Goal: Browse casually: Explore the website without a specific task or goal

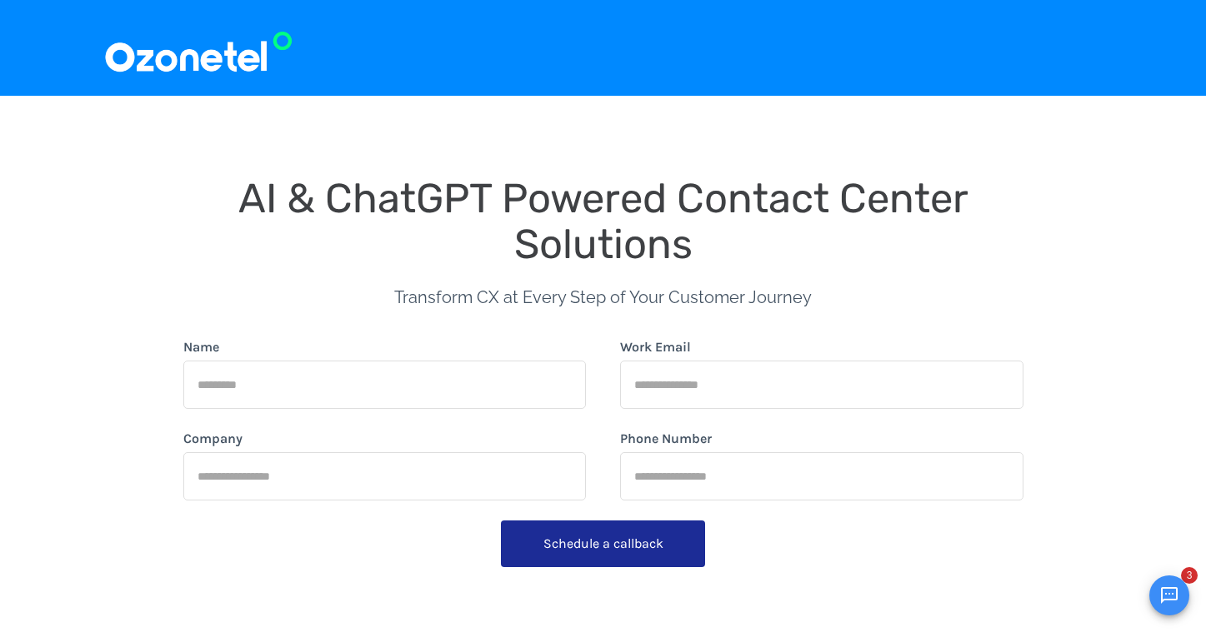
click at [746, 192] on span "AI & ChatGPT Powered Contact Center Solutions" at bounding box center [608, 221] width 740 height 94
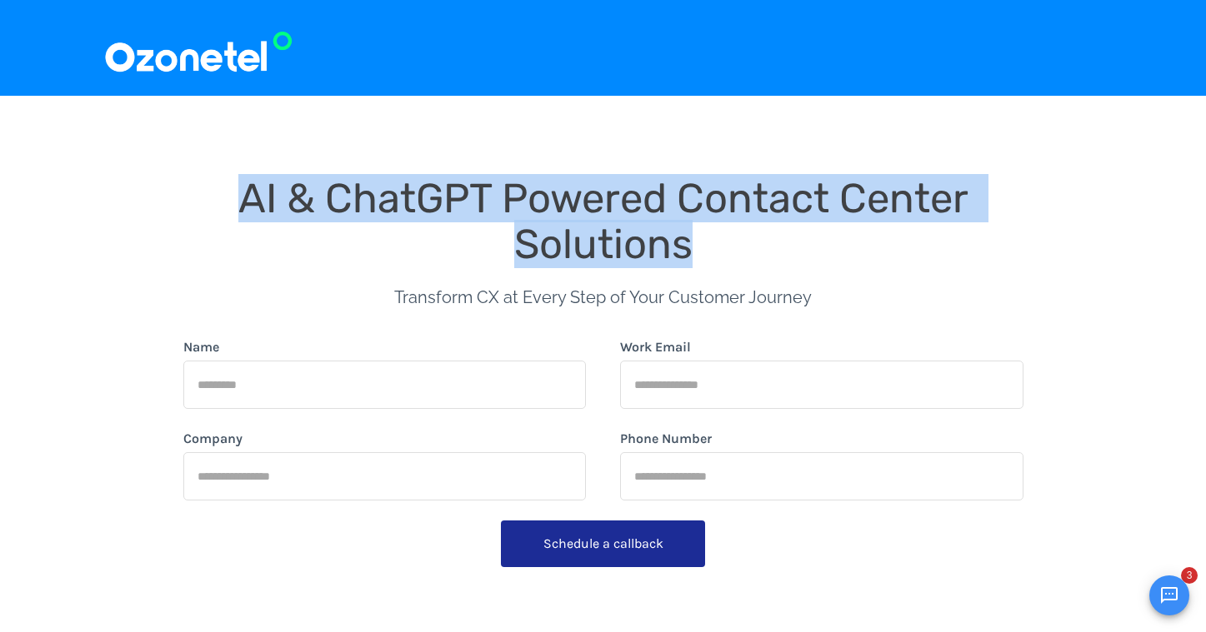
click at [746, 192] on span "AI & ChatGPT Powered Contact Center Solutions" at bounding box center [608, 221] width 740 height 94
click at [736, 242] on div "AI & ChatGPT Powered Contact Center Solutions" at bounding box center [603, 222] width 840 height 92
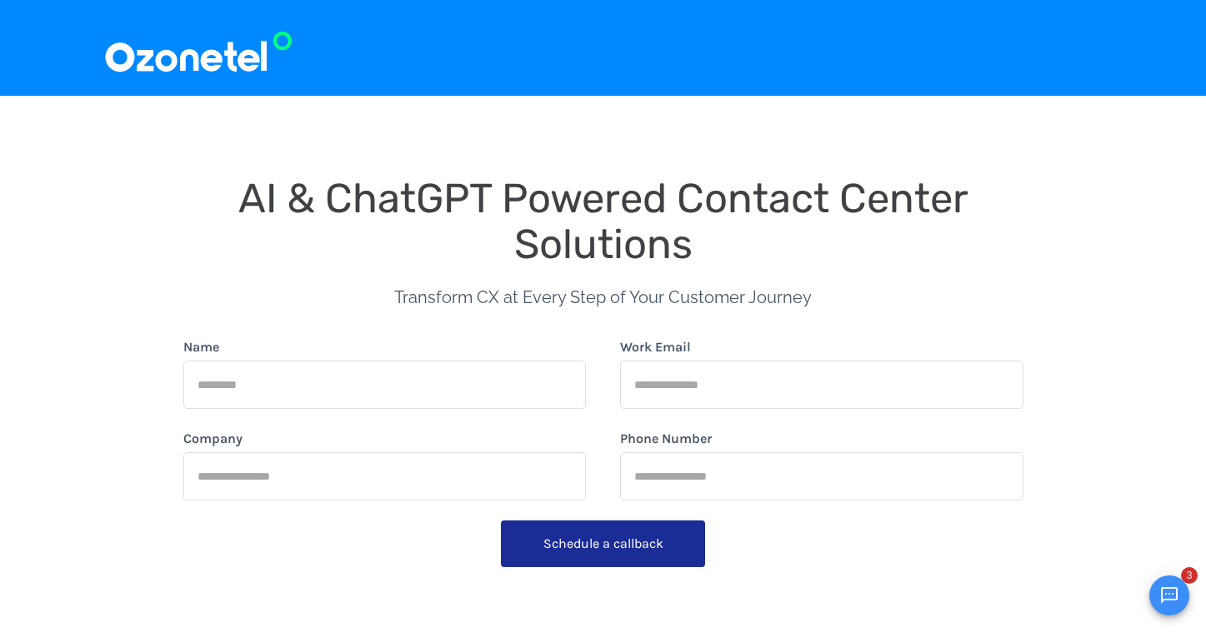
click at [736, 242] on div "AI & ChatGPT Powered Contact Center Solutions" at bounding box center [603, 222] width 840 height 92
click at [736, 286] on div "Transform CX at Every Step of Your Customer Journey" at bounding box center [602, 302] width 417 height 70
click at [736, 290] on span "Transform CX at Every Step of Your Customer Journey" at bounding box center [602, 297] width 417 height 20
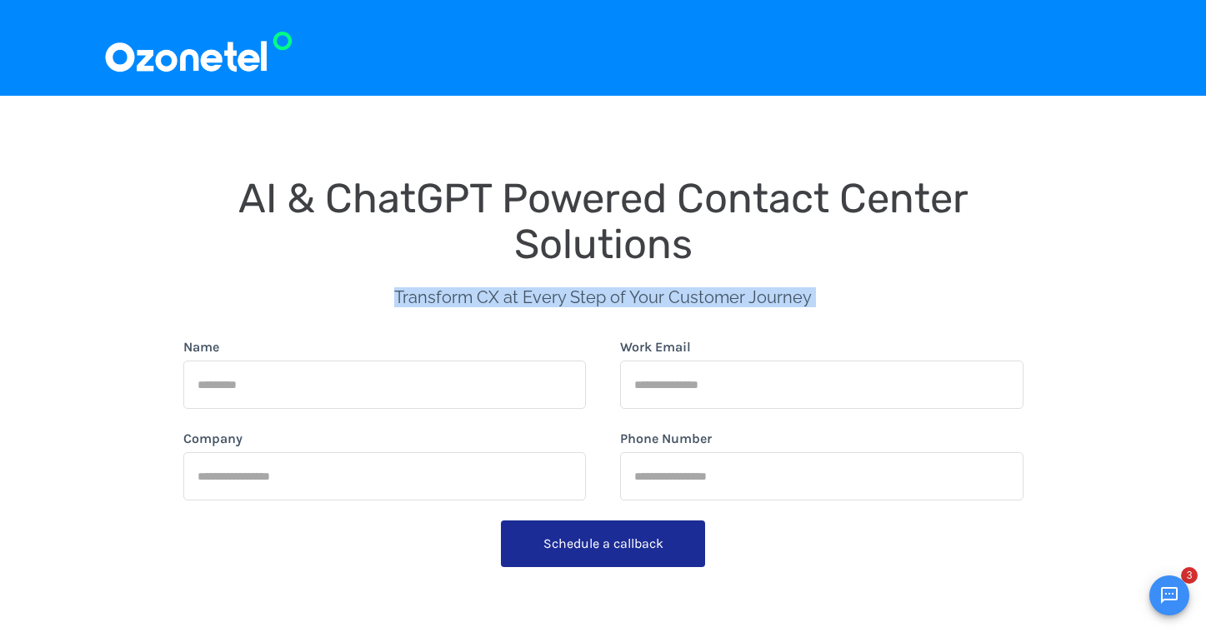
click at [736, 290] on span "Transform CX at Every Step of Your Customer Journey" at bounding box center [602, 297] width 417 height 20
click at [692, 299] on span "Transform CX at Every Step of Your Customer Journey" at bounding box center [602, 297] width 417 height 20
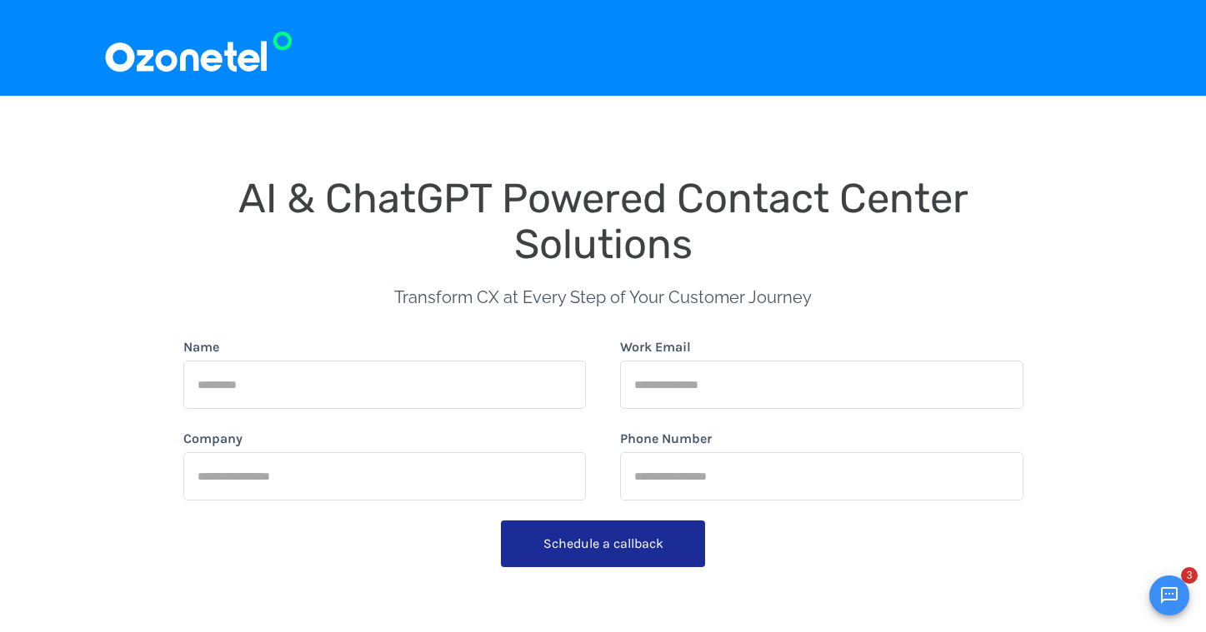
click at [682, 242] on span "AI & ChatGPT Powered Contact Center Solutions" at bounding box center [608, 221] width 740 height 94
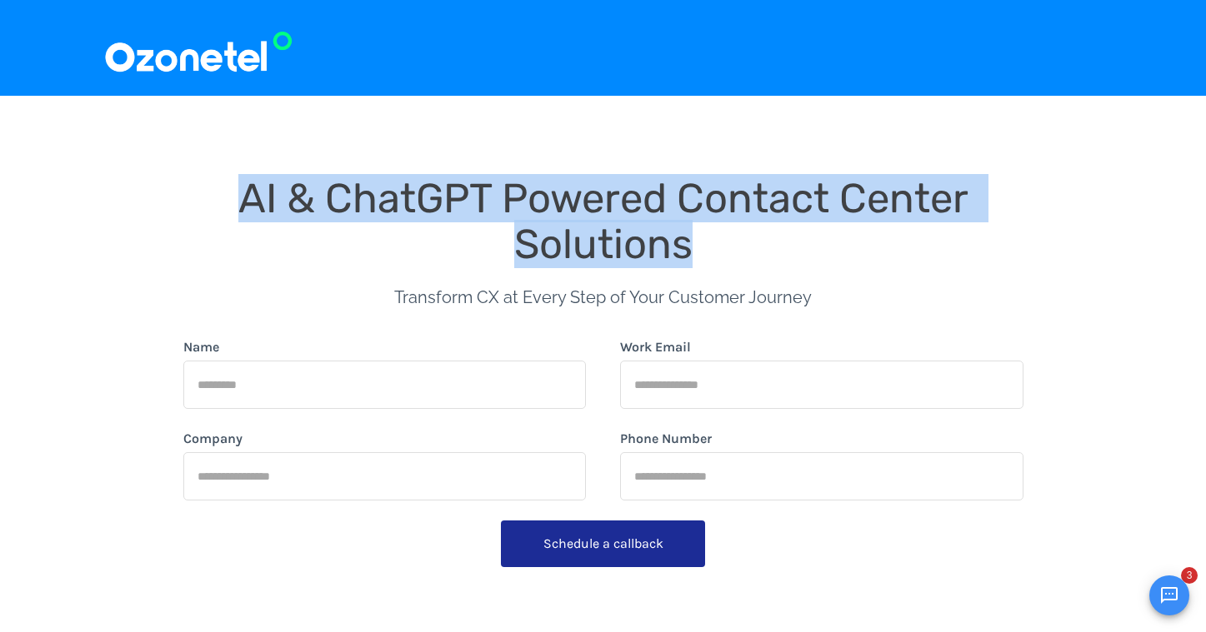
click at [682, 286] on div "Transform CX at Every Step of Your Customer Journey" at bounding box center [602, 302] width 417 height 70
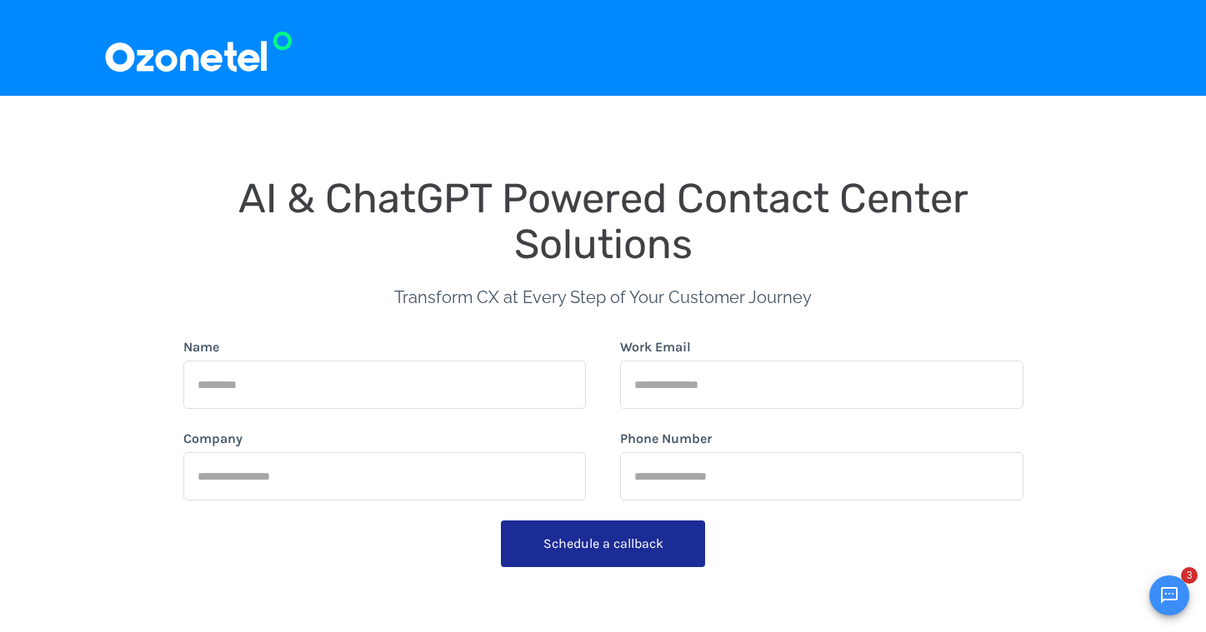
click at [682, 286] on div "Transform CX at Every Step of Your Customer Journey" at bounding box center [602, 302] width 417 height 70
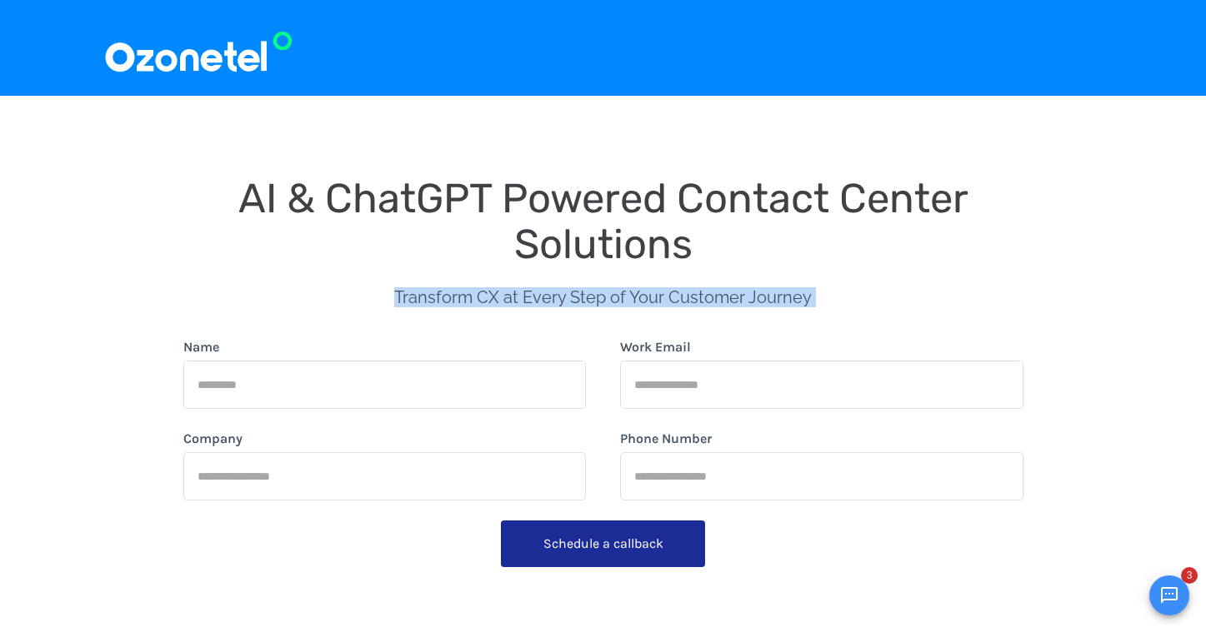
click at [682, 286] on div "Transform CX at Every Step of Your Customer Journey" at bounding box center [602, 302] width 417 height 70
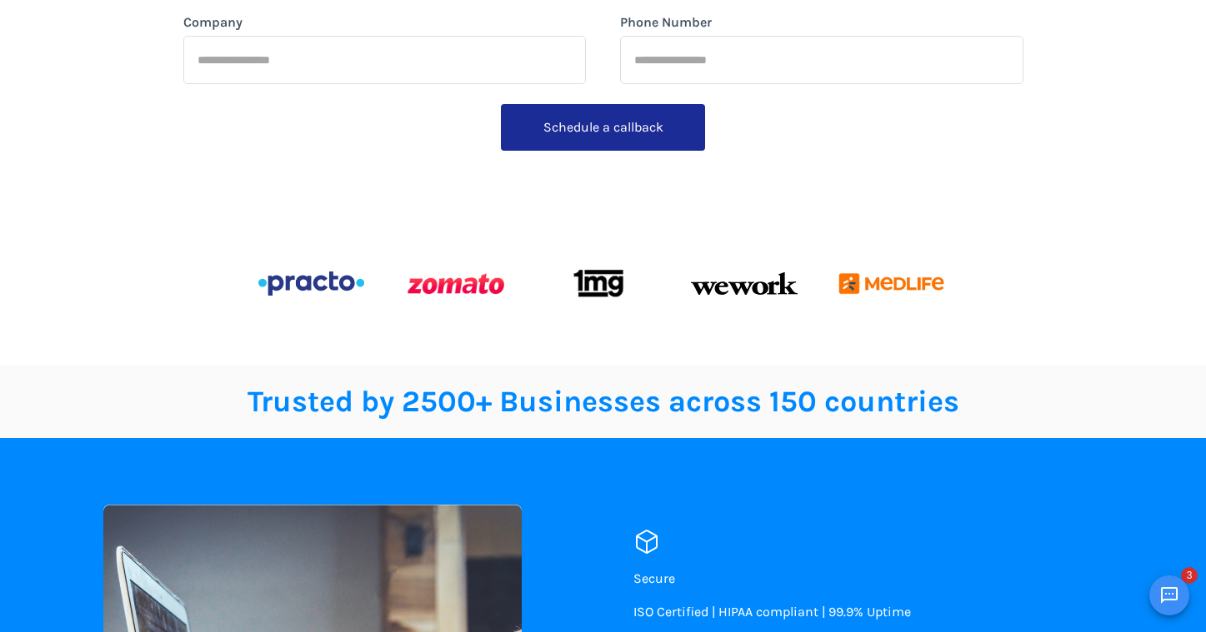
scroll to position [480, 0]
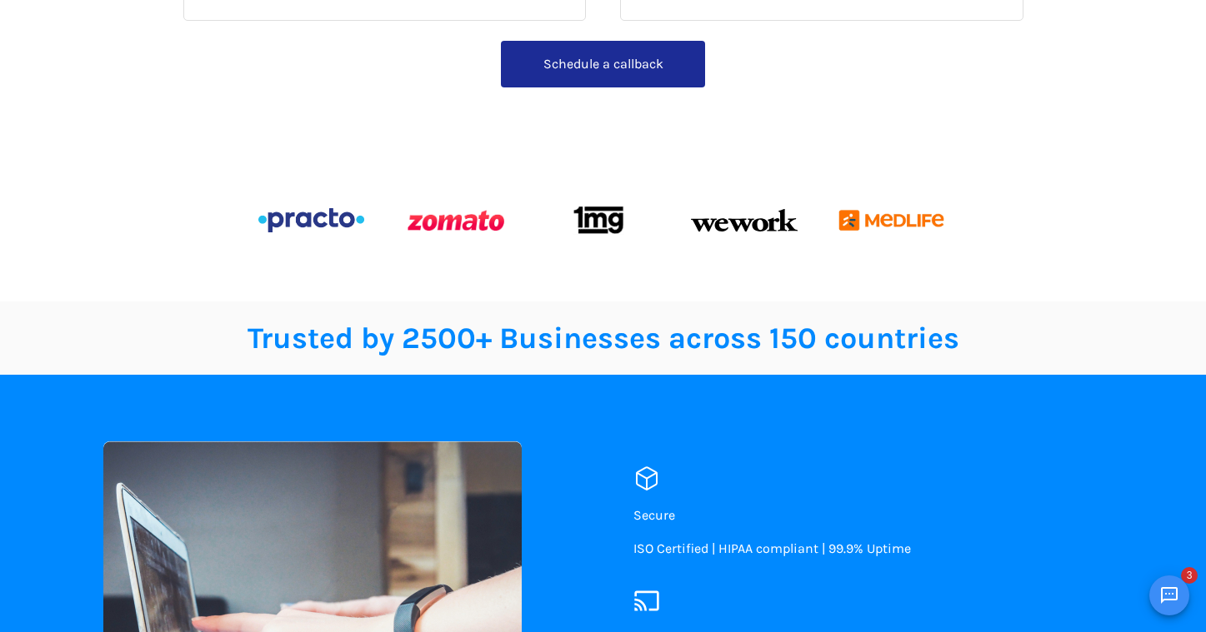
click at [712, 227] on img at bounding box center [744, 220] width 106 height 23
click at [687, 358] on div "Trusted by 2500+ Businesses across 150 countries" at bounding box center [603, 338] width 1000 height 47
click at [690, 348] on span "Trusted by 2500+ Businesses across 150 countries" at bounding box center [602, 338] width 711 height 35
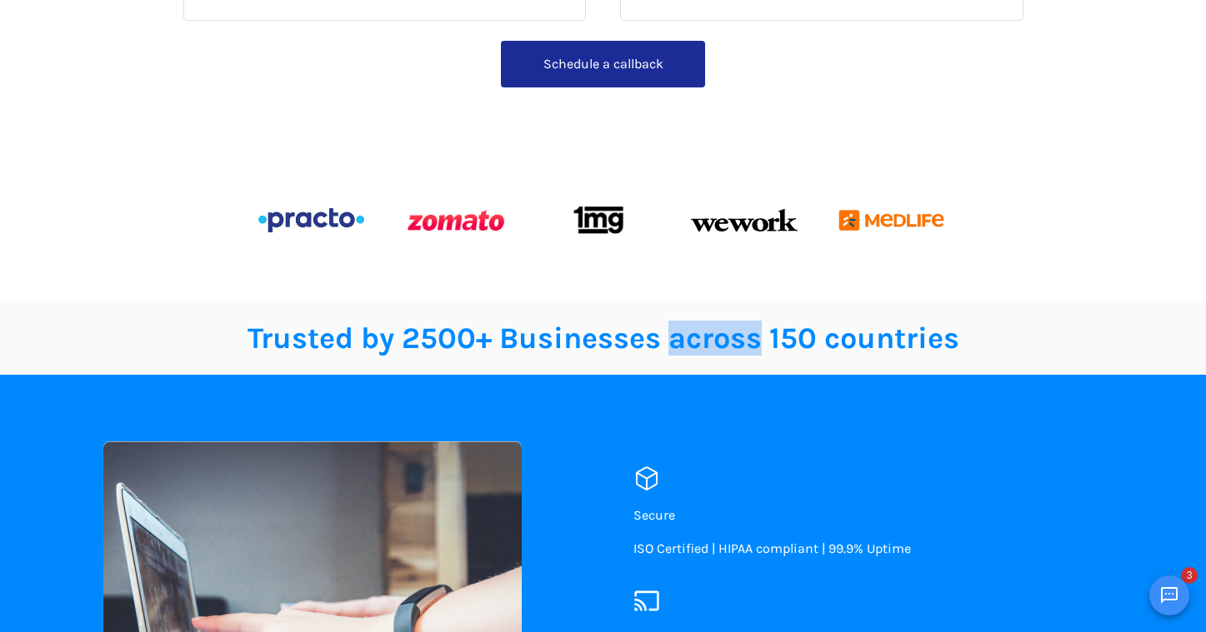
click at [690, 348] on span "Trusted by 2500+ Businesses across 150 countries" at bounding box center [602, 338] width 711 height 35
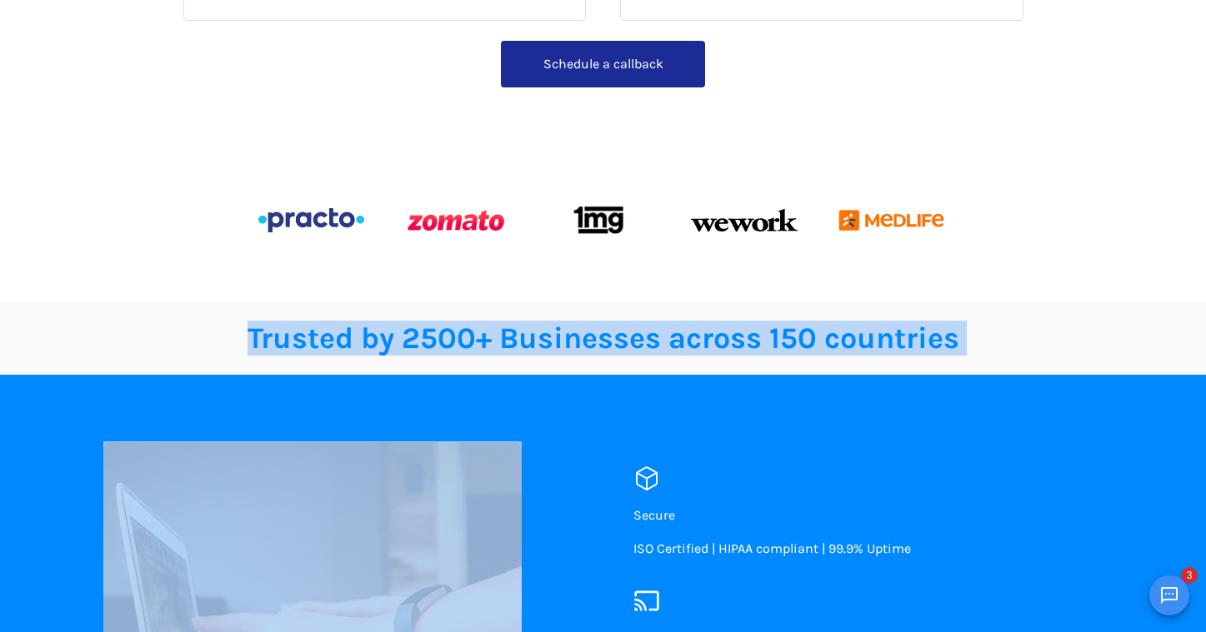
click at [690, 348] on span "Trusted by 2500+ Businesses across 150 countries" at bounding box center [602, 338] width 711 height 35
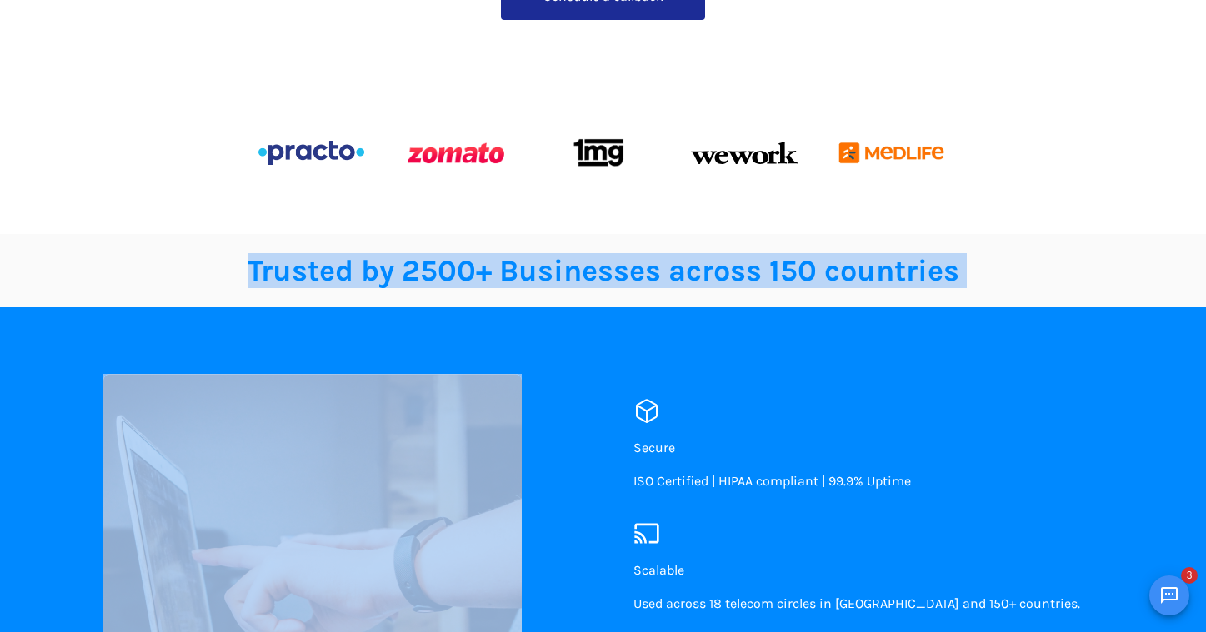
scroll to position [586, 0]
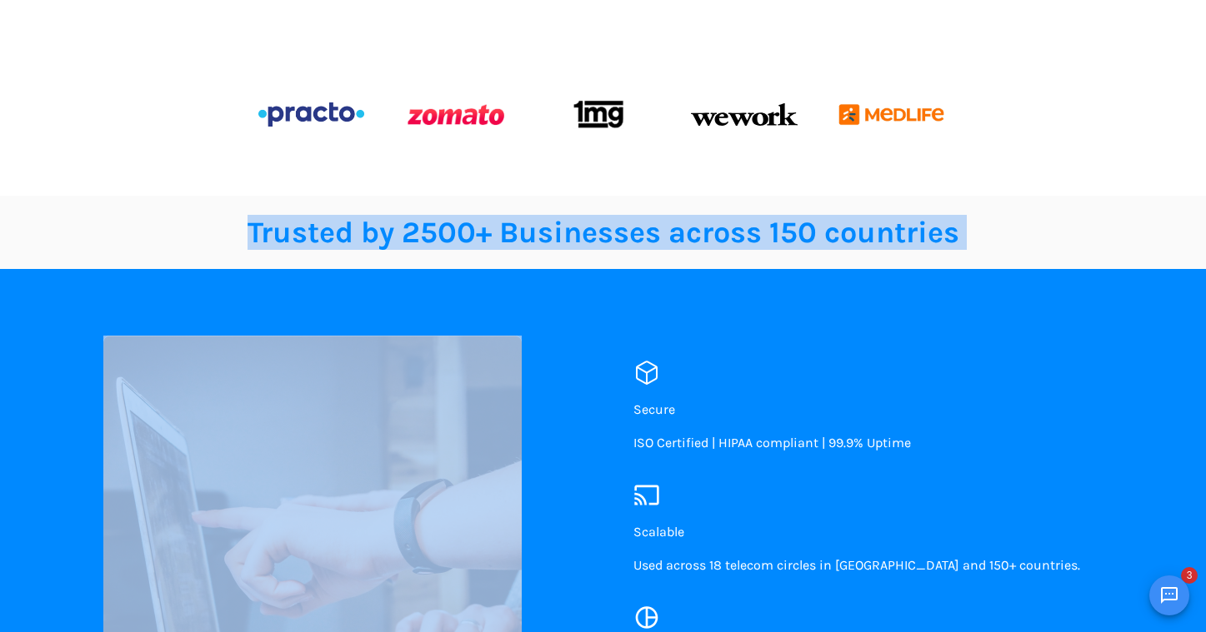
click at [675, 442] on span "ISO Certified | HIPAA compliant | 99.9% Uptime" at bounding box center [771, 443] width 277 height 16
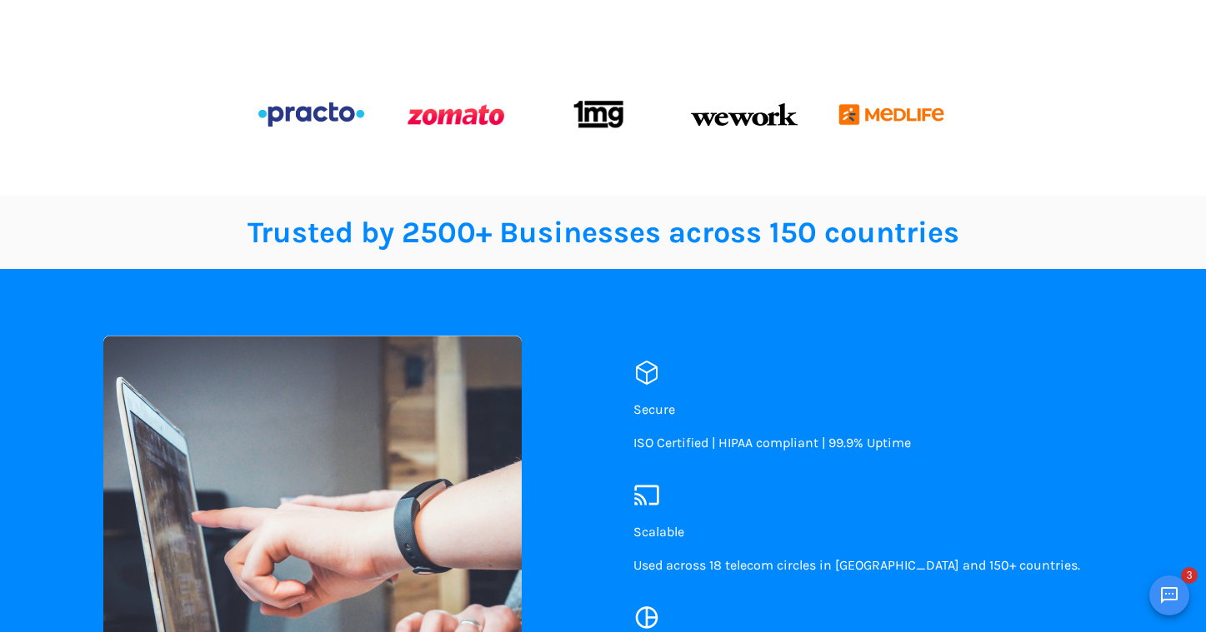
click at [675, 442] on span "ISO Certified | HIPAA compliant | 99.9% Uptime" at bounding box center [771, 443] width 277 height 16
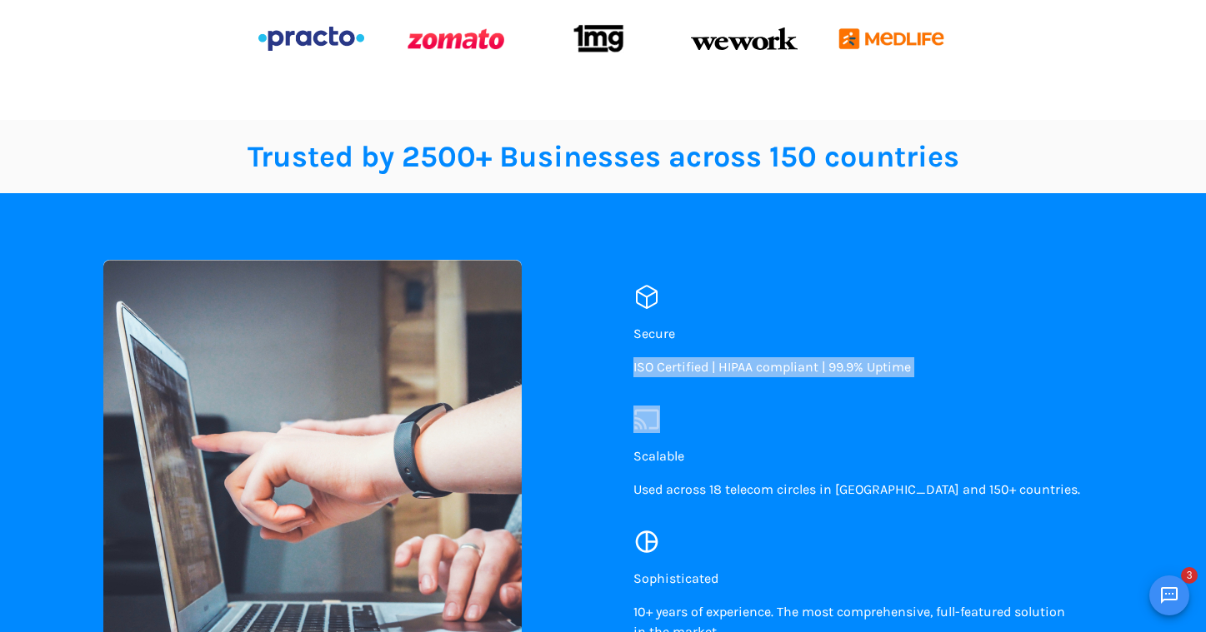
scroll to position [672, 0]
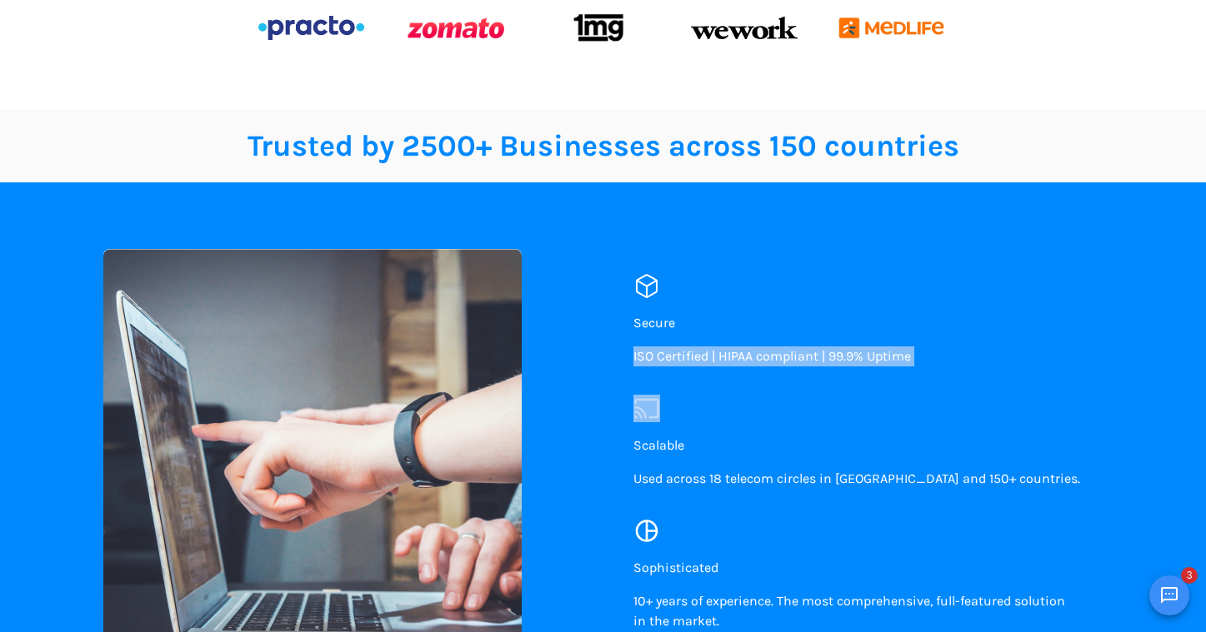
click at [674, 487] on p "Used across 18 telecom circles in [GEOGRAPHIC_DATA] and 150+ countries." at bounding box center [856, 479] width 447 height 20
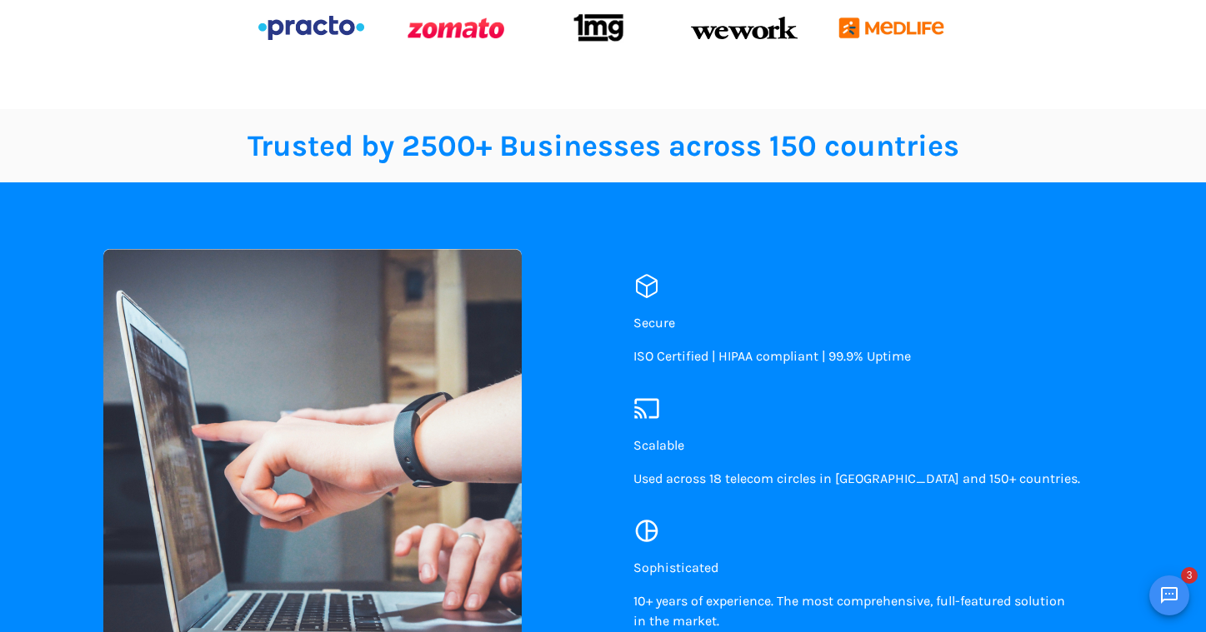
click at [677, 477] on span "Used across 18 telecom circles in [GEOGRAPHIC_DATA] and 150+ countries." at bounding box center [856, 479] width 447 height 16
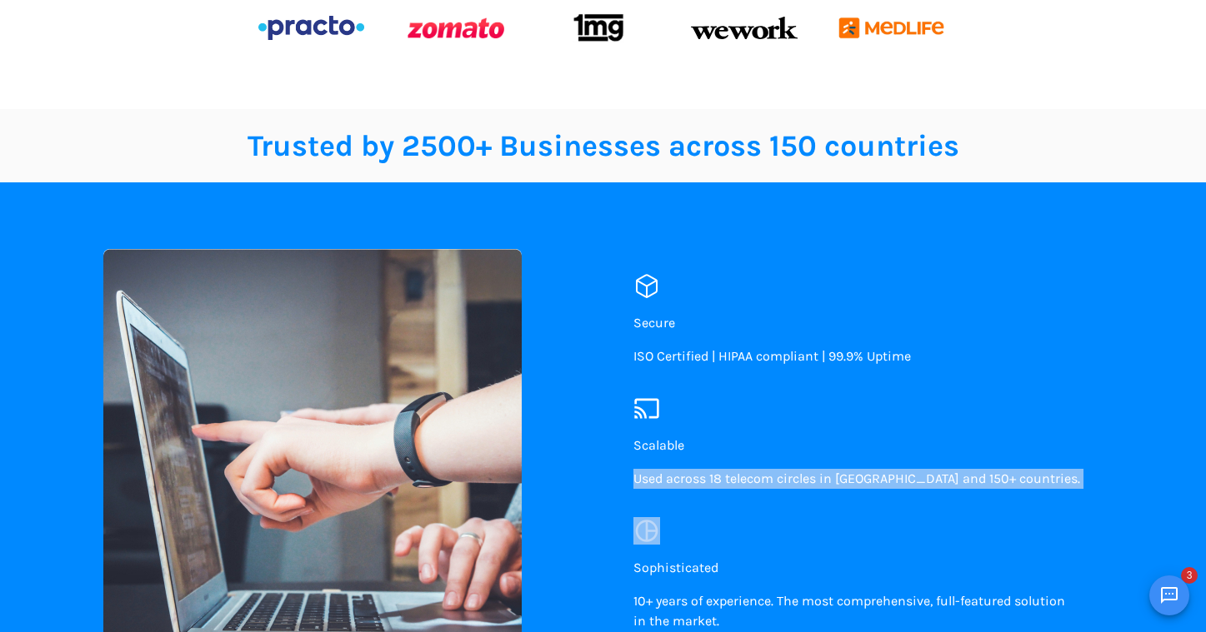
click at [677, 477] on span "Used across 18 telecom circles in [GEOGRAPHIC_DATA] and 150+ countries." at bounding box center [856, 479] width 447 height 16
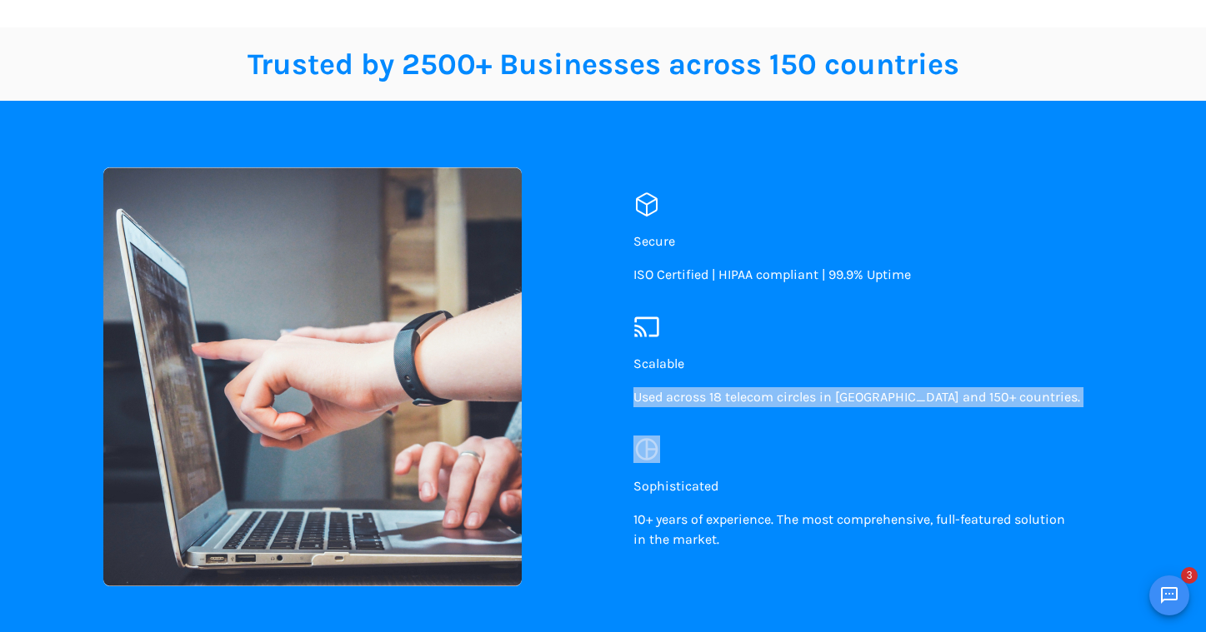
scroll to position [763, 0]
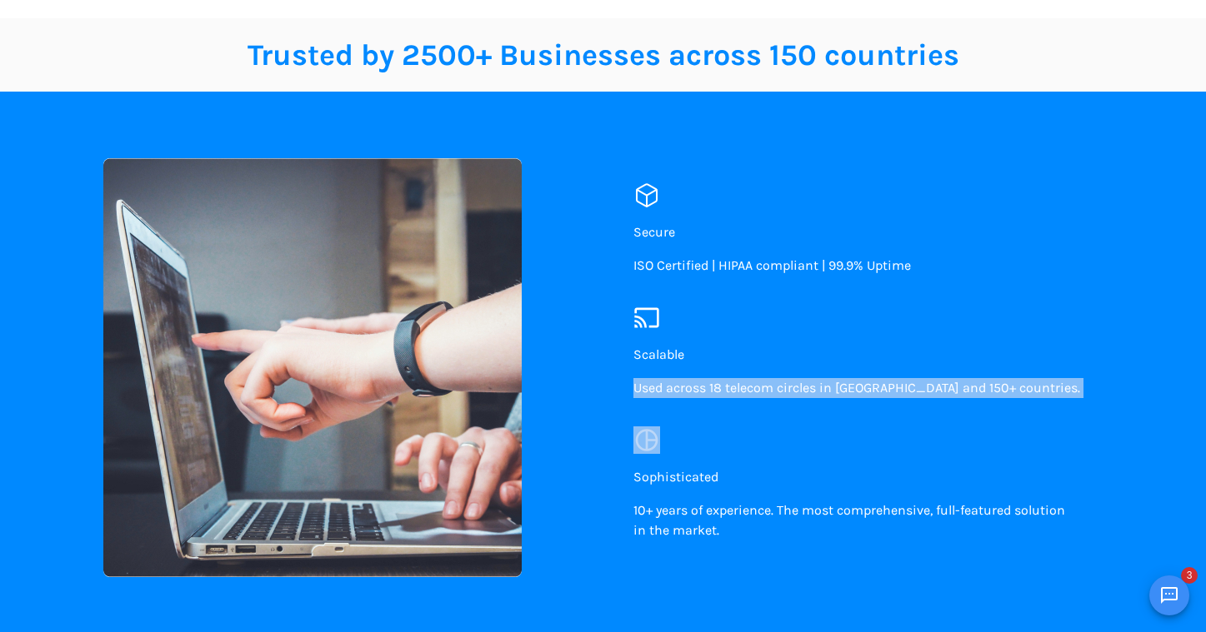
click at [671, 513] on span "10+ years of experience. The most comprehensive, full-featured solution in the …" at bounding box center [849, 520] width 432 height 36
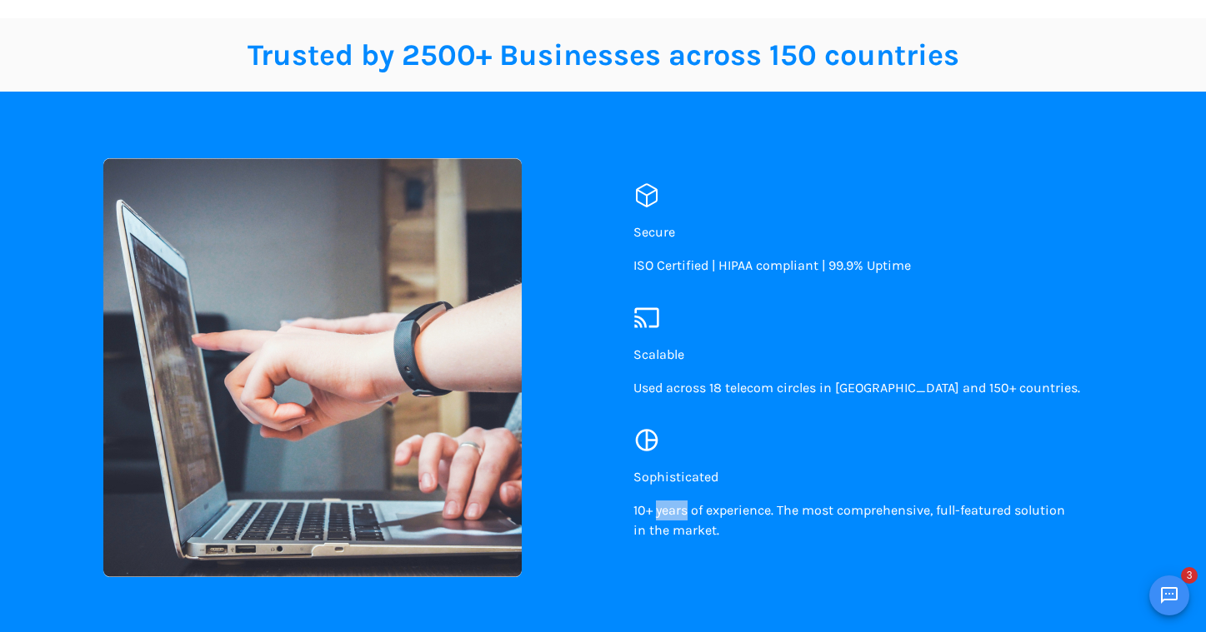
click at [671, 513] on span "10+ years of experience. The most comprehensive, full-featured solution in the …" at bounding box center [849, 520] width 432 height 36
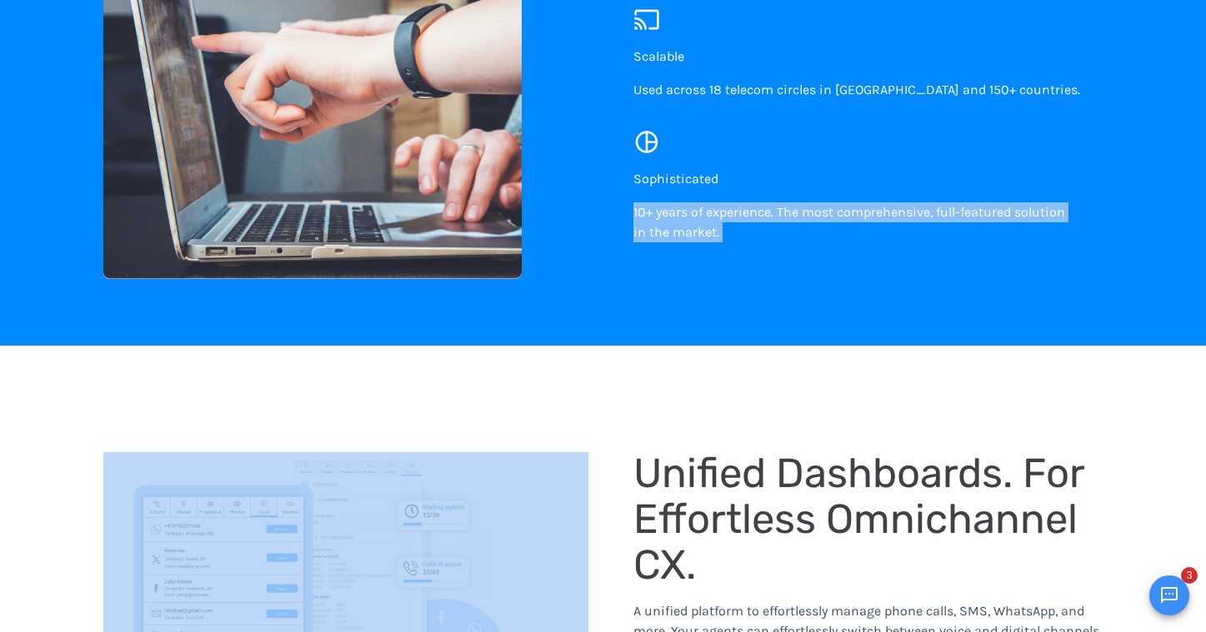
scroll to position [1126, 0]
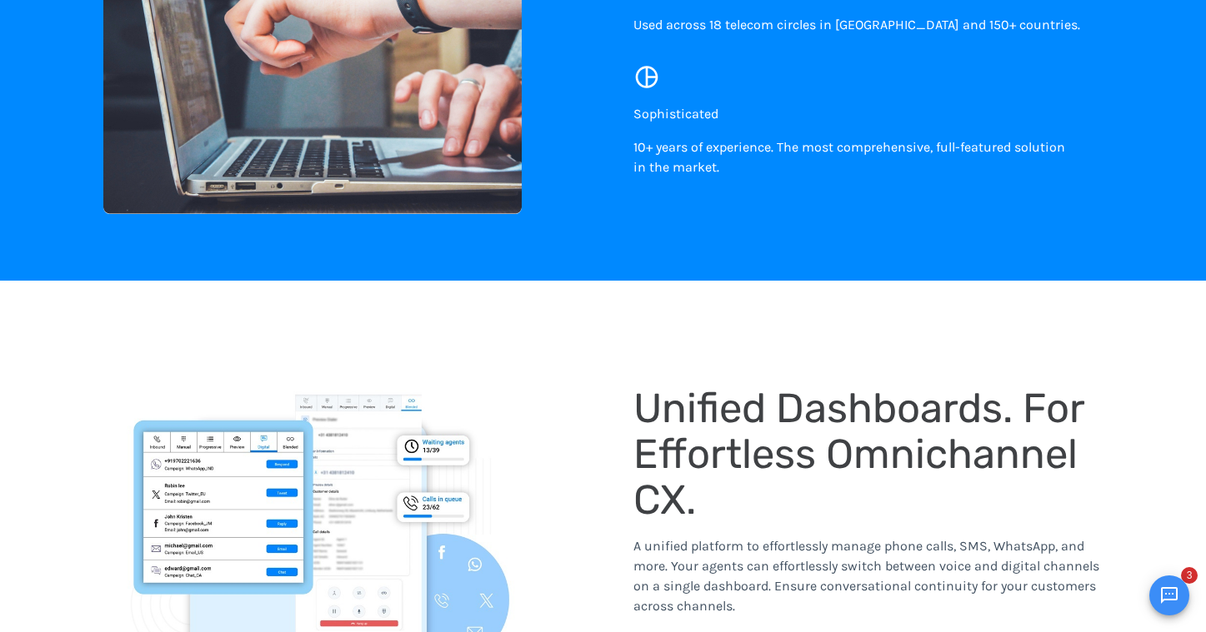
click at [692, 463] on span "Unified Dashboards. For Effortless Omnichannel CX." at bounding box center [863, 454] width 461 height 140
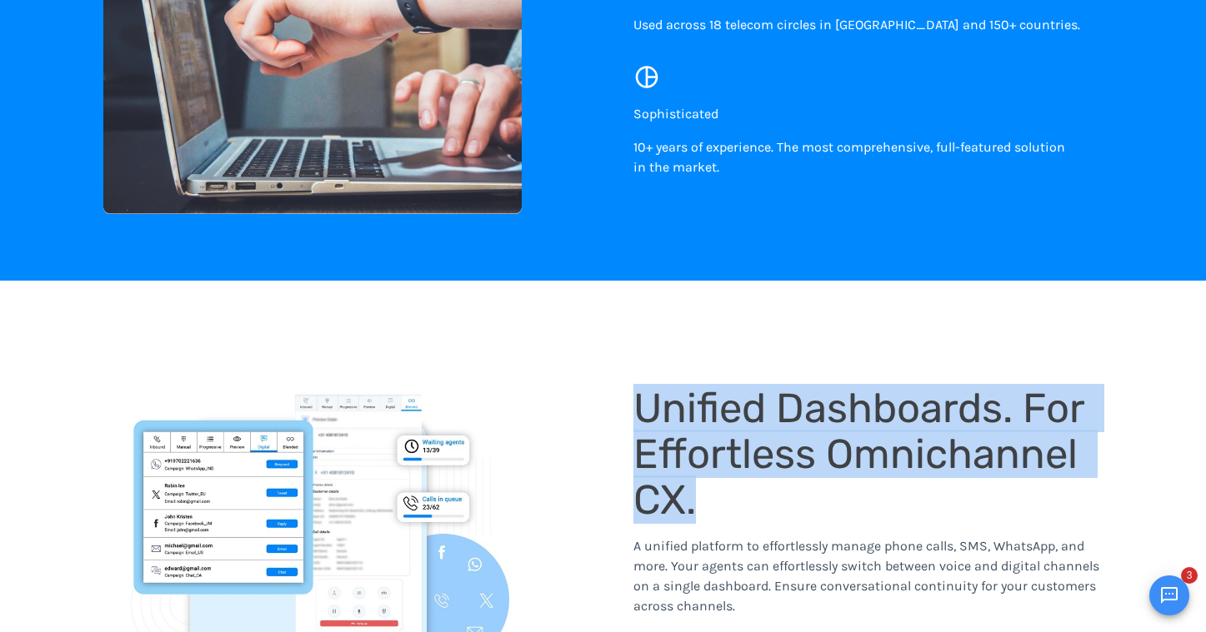
click at [692, 463] on span "Unified Dashboards. For Effortless Omnichannel CX." at bounding box center [863, 454] width 461 height 140
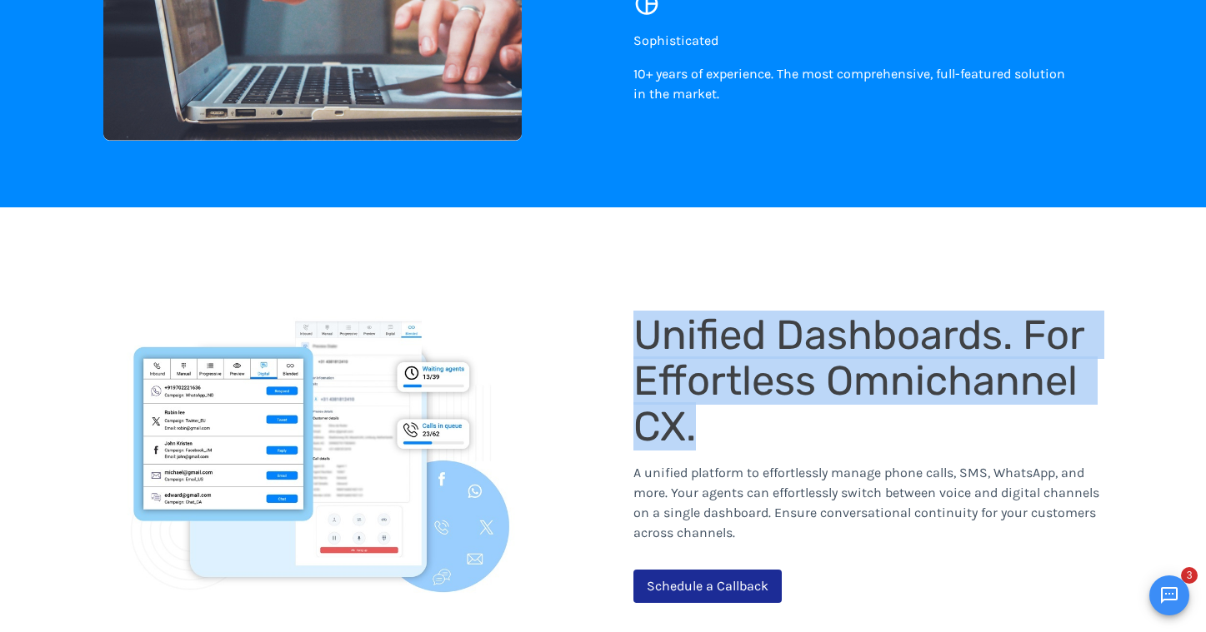
click at [692, 463] on p "A unified platform to effortlessly manage phone calls, SMS, WhatsApp, and more.…" at bounding box center [868, 503] width 470 height 80
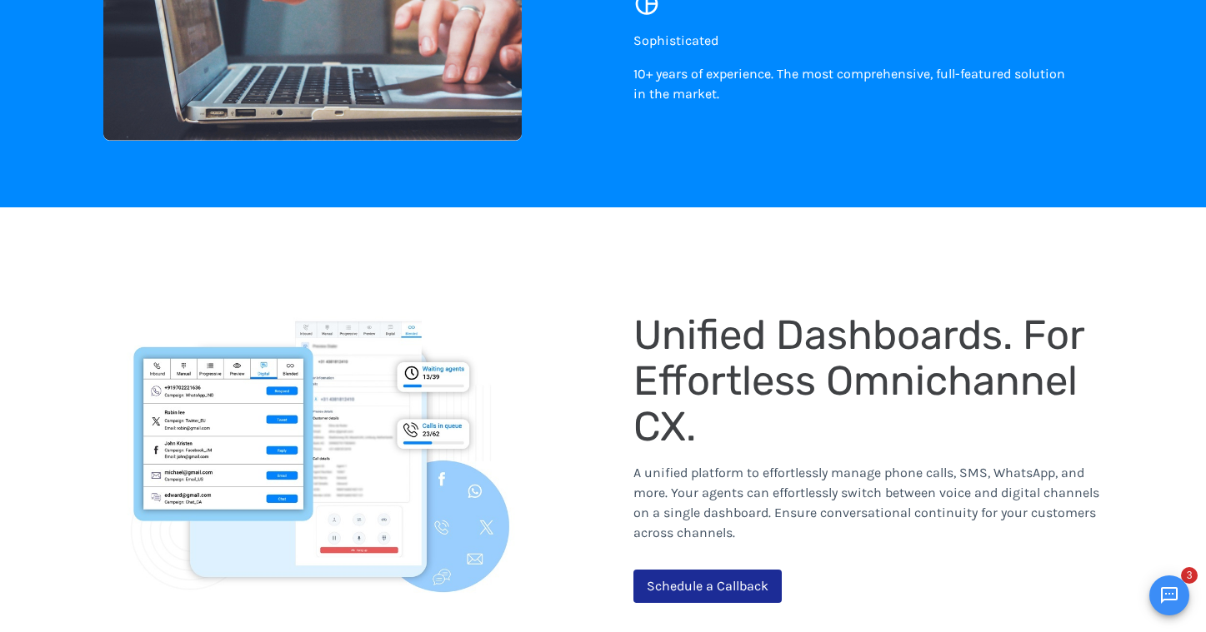
click at [692, 463] on p "A unified platform to effortlessly manage phone calls, SMS, WhatsApp, and more.…" at bounding box center [868, 503] width 470 height 80
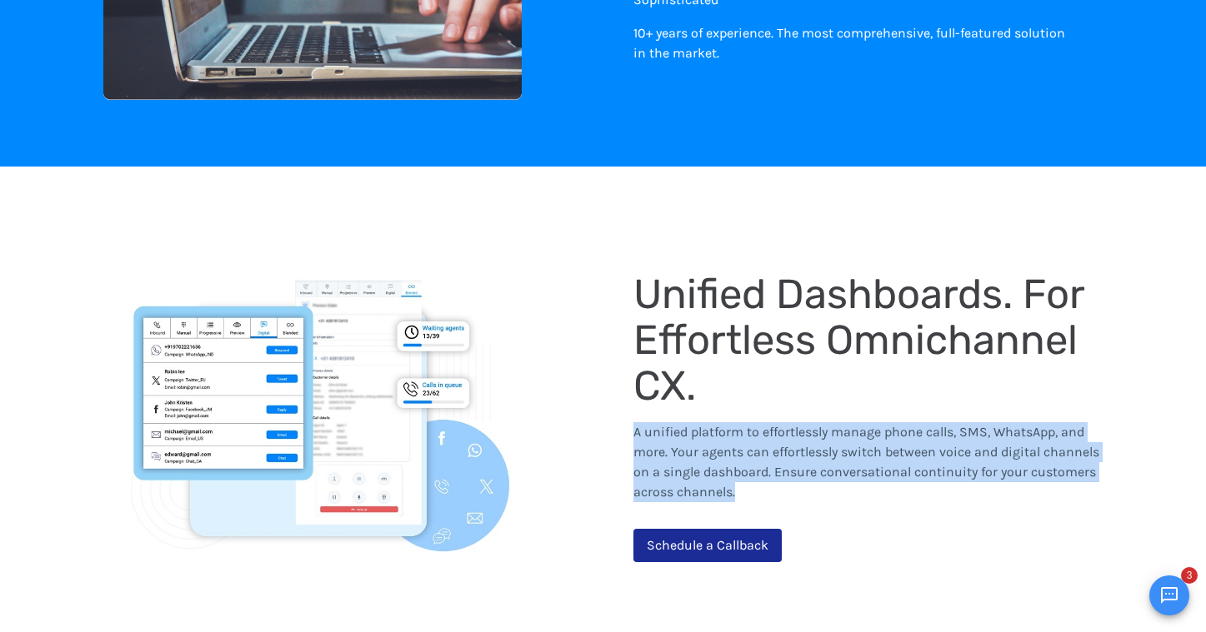
scroll to position [1251, 0]
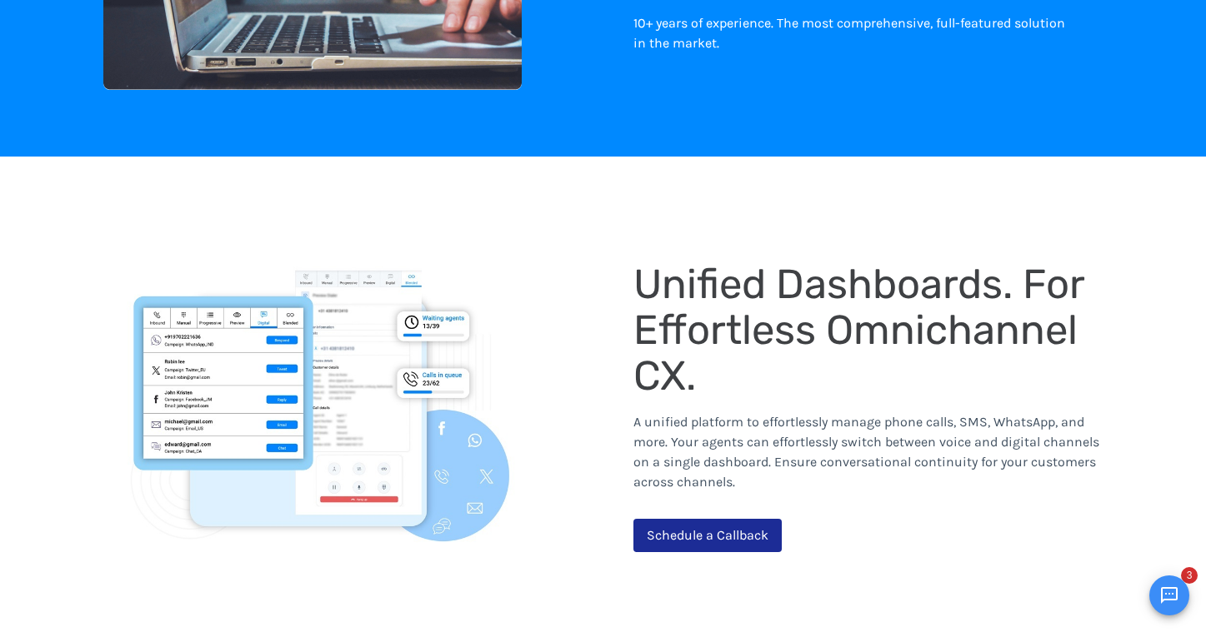
click at [707, 357] on div "Unified Dashboards. For Effortless Omnichannel CX." at bounding box center [868, 330] width 470 height 137
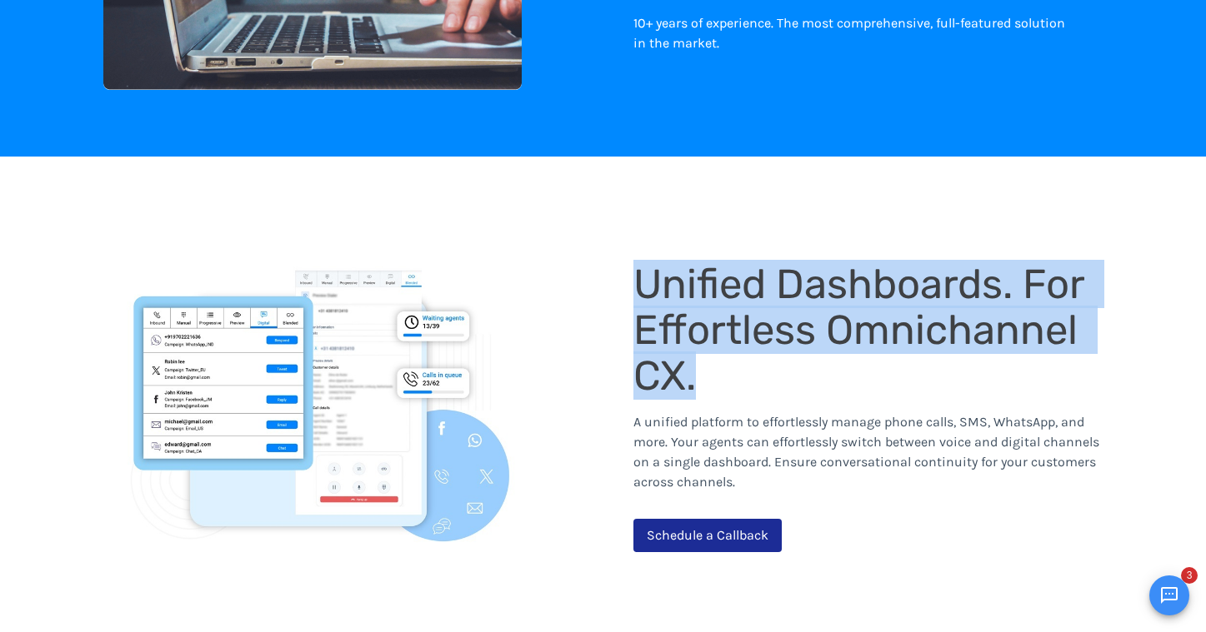
click at [707, 357] on div "Unified Dashboards. For Effortless Omnichannel CX." at bounding box center [868, 330] width 470 height 137
click at [727, 322] on span "Unified Dashboards. For Effortless Omnichannel CX." at bounding box center [863, 330] width 461 height 140
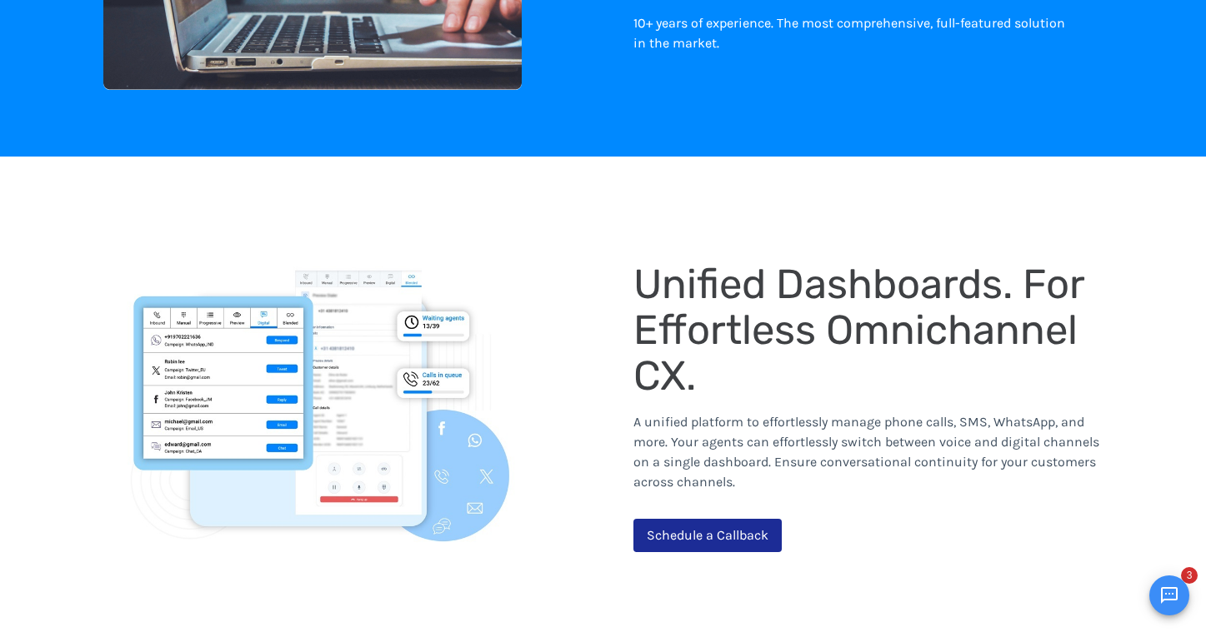
click at [727, 322] on span "Unified Dashboards. For Effortless Omnichannel CX." at bounding box center [863, 330] width 461 height 140
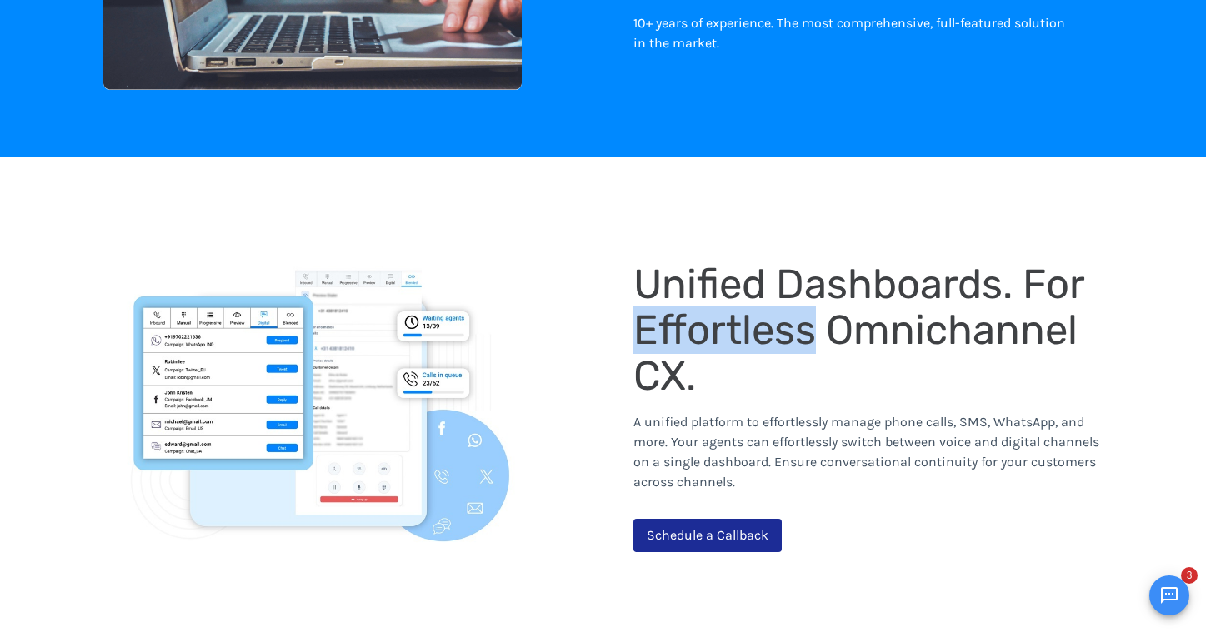
click at [727, 322] on span "Unified Dashboards. For Effortless Omnichannel CX." at bounding box center [863, 330] width 461 height 140
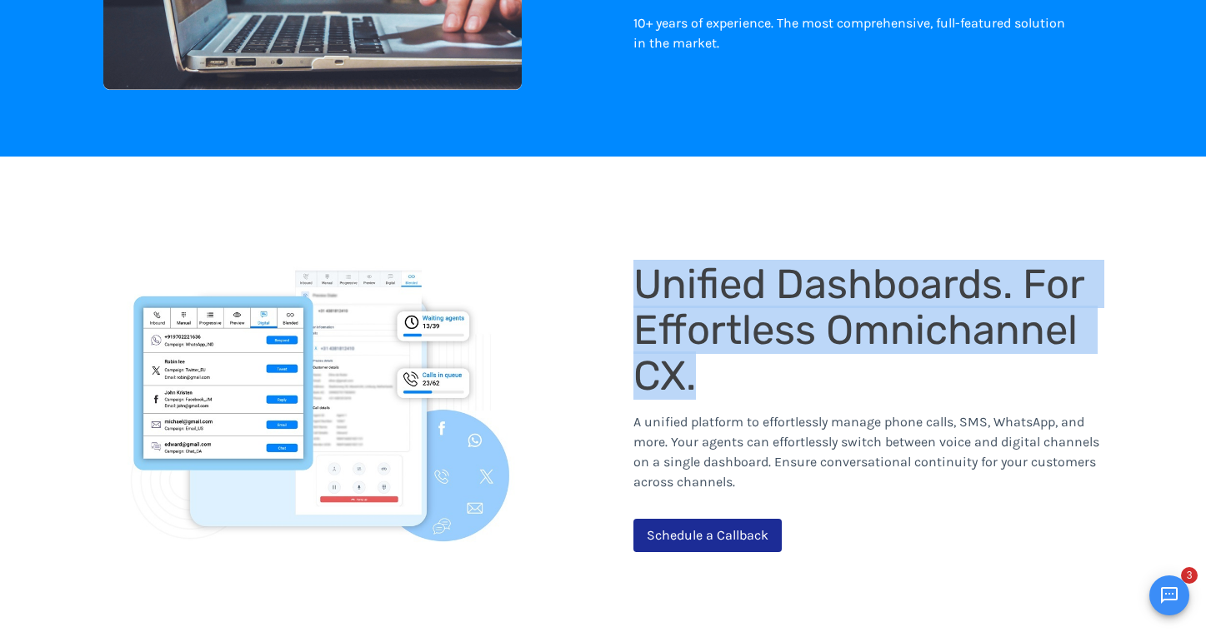
click at [745, 332] on span "Unified Dashboards. For Effortless Omnichannel CX." at bounding box center [863, 330] width 461 height 140
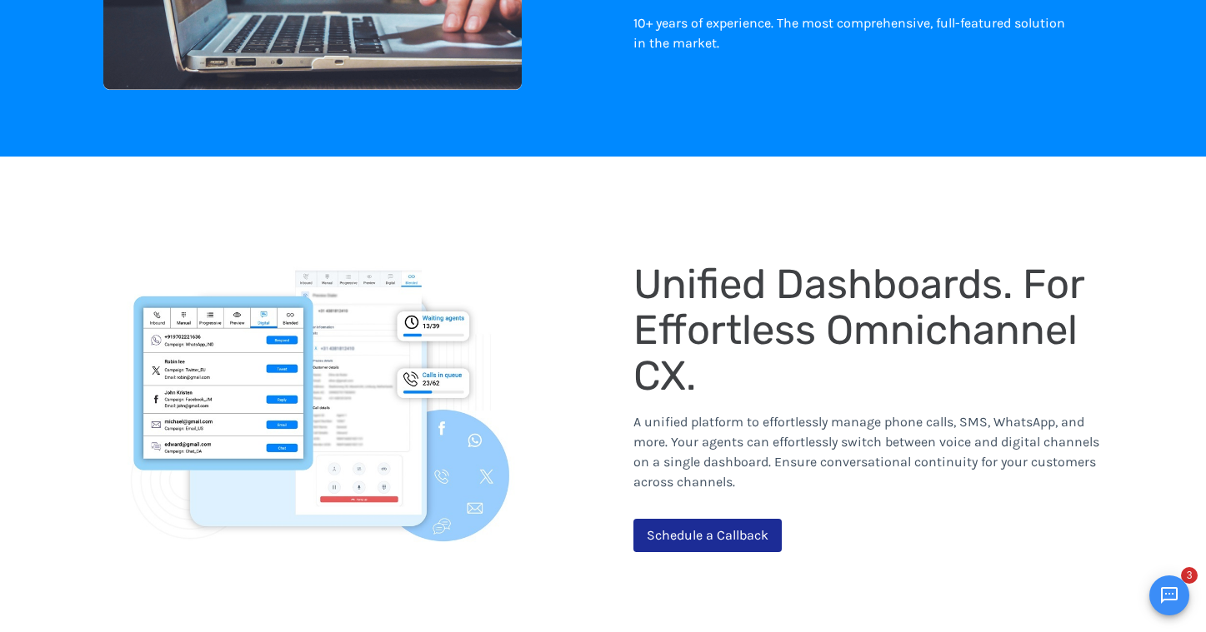
click at [745, 332] on span "Unified Dashboards. For Effortless Omnichannel CX." at bounding box center [863, 330] width 461 height 140
click at [818, 335] on span "Unified Dashboards. For Effortless Omnichannel CX." at bounding box center [863, 330] width 461 height 140
click at [761, 286] on span "Unified Dashboards. For Effortless Omnichannel CX." at bounding box center [863, 330] width 461 height 140
click at [815, 326] on span "Unified Dashboards. For Effortless Omnichannel CX." at bounding box center [863, 330] width 461 height 140
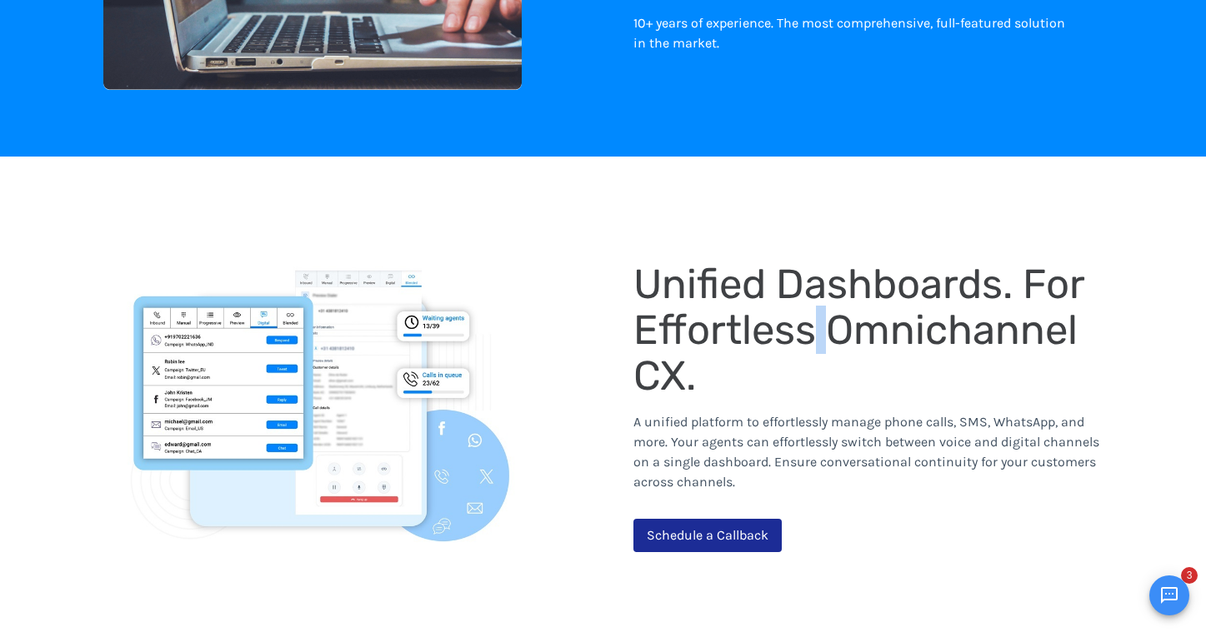
click at [815, 326] on span "Unified Dashboards. For Effortless Omnichannel CX." at bounding box center [863, 330] width 461 height 140
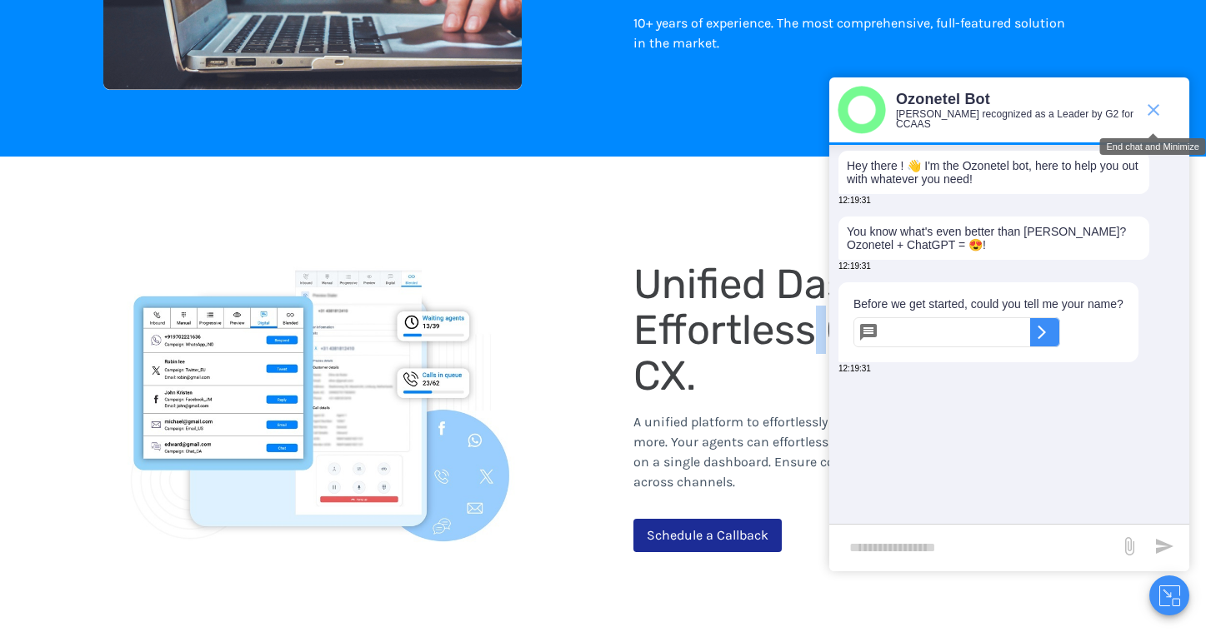
click at [1158, 109] on icon "end chat or minimize" at bounding box center [1153, 110] width 20 height 20
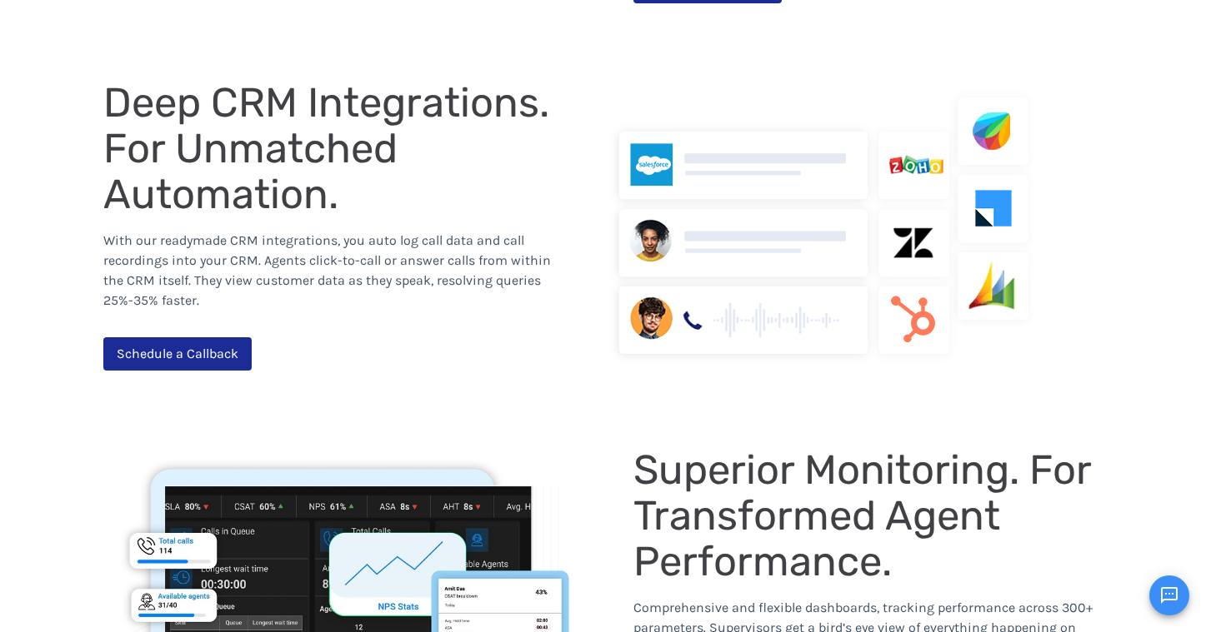
scroll to position [1805, 0]
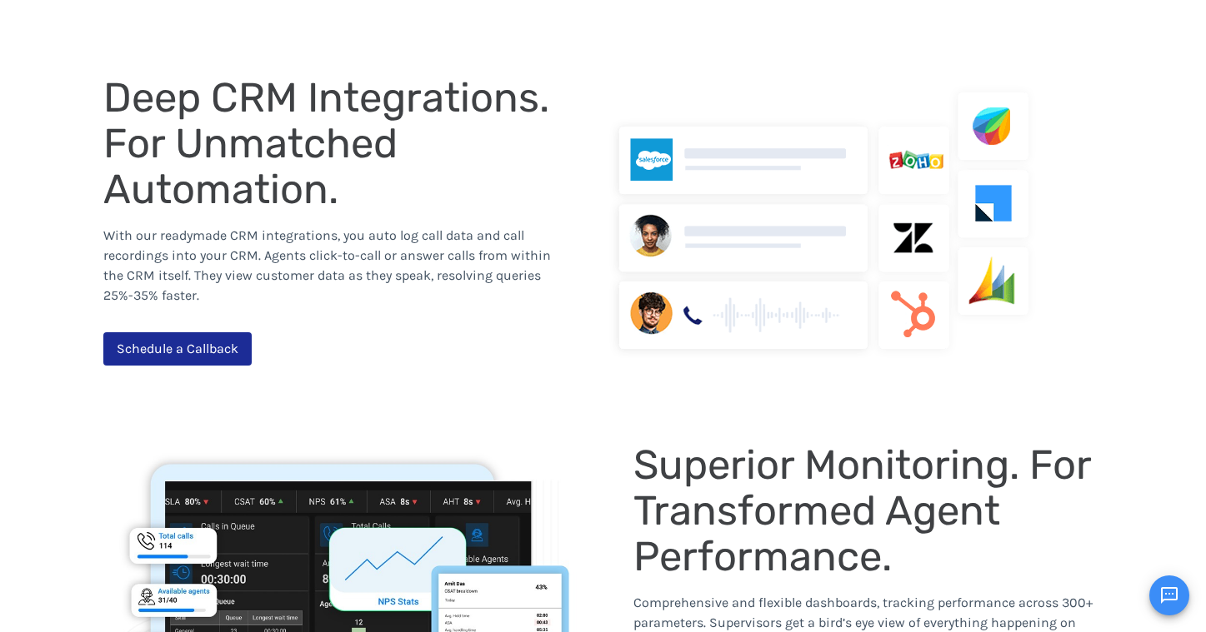
click at [937, 462] on span "Superior Monitoring. For Transformed Agent Performance." at bounding box center [866, 511] width 467 height 140
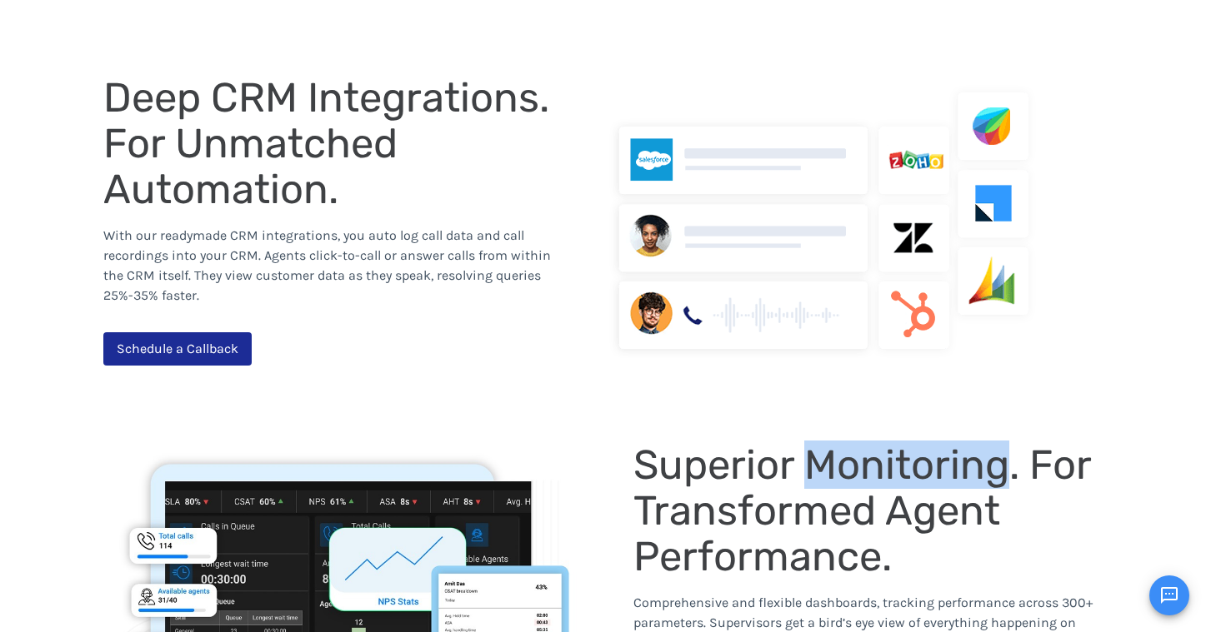
click at [937, 462] on span "Superior Monitoring. For Transformed Agent Performance." at bounding box center [866, 511] width 467 height 140
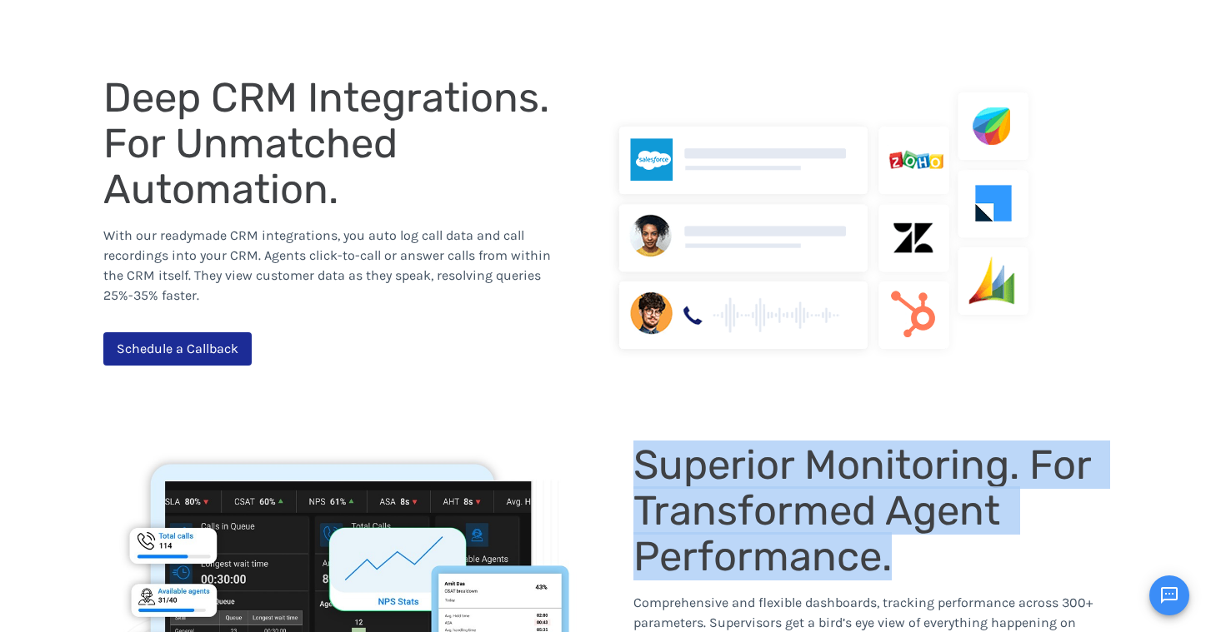
click at [937, 462] on span "Superior Monitoring. For Transformed Agent Performance." at bounding box center [866, 511] width 467 height 140
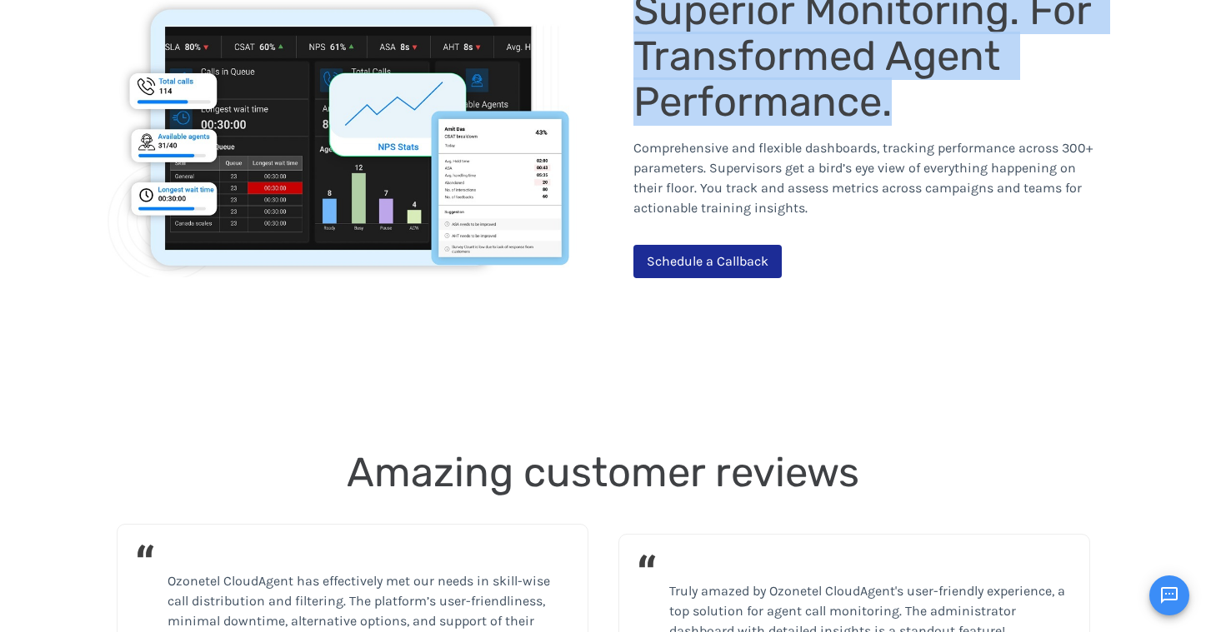
scroll to position [2294, 0]
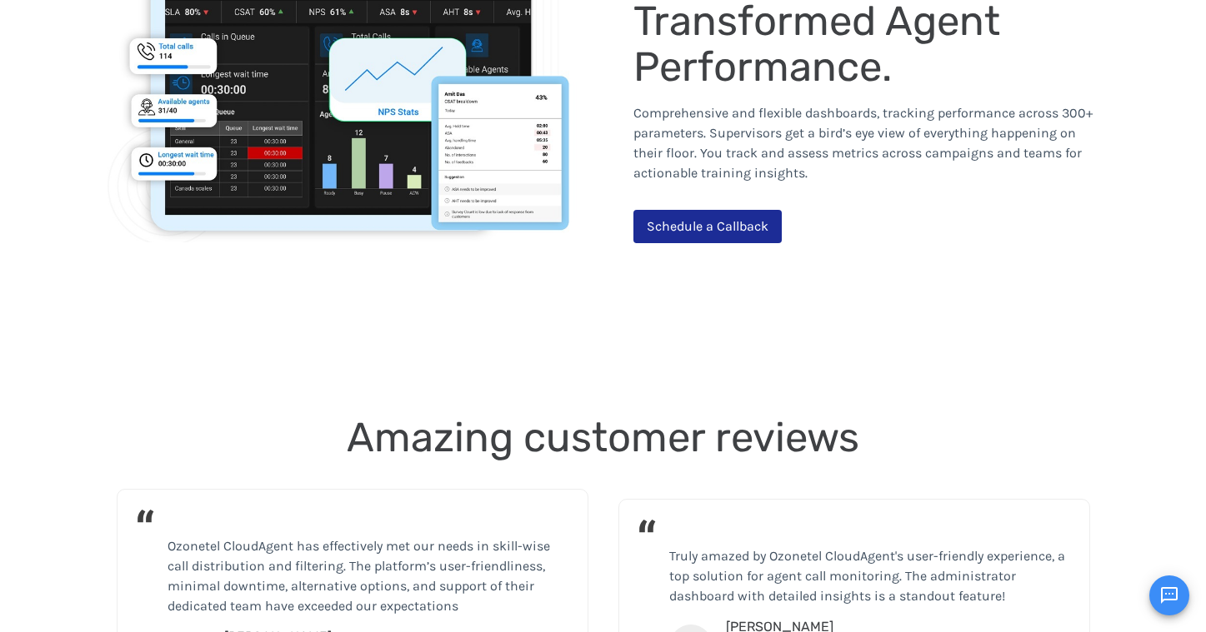
click at [806, 440] on span "Amazing customer reviews" at bounding box center [603, 437] width 512 height 48
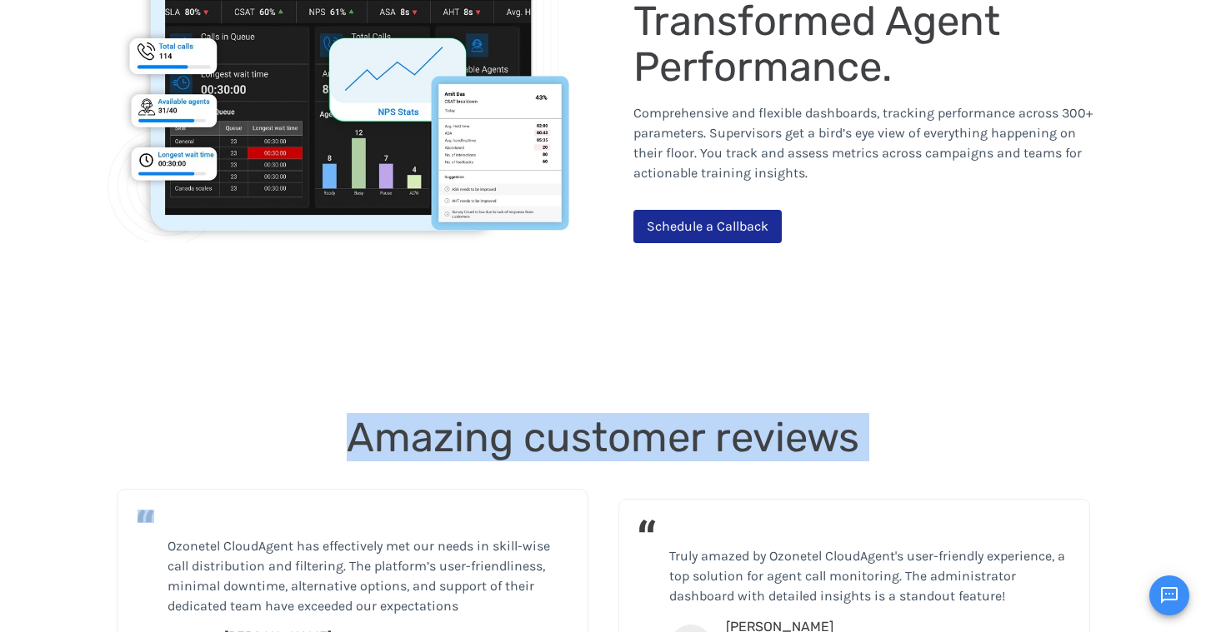
click at [806, 440] on span "Amazing customer reviews" at bounding box center [603, 437] width 512 height 48
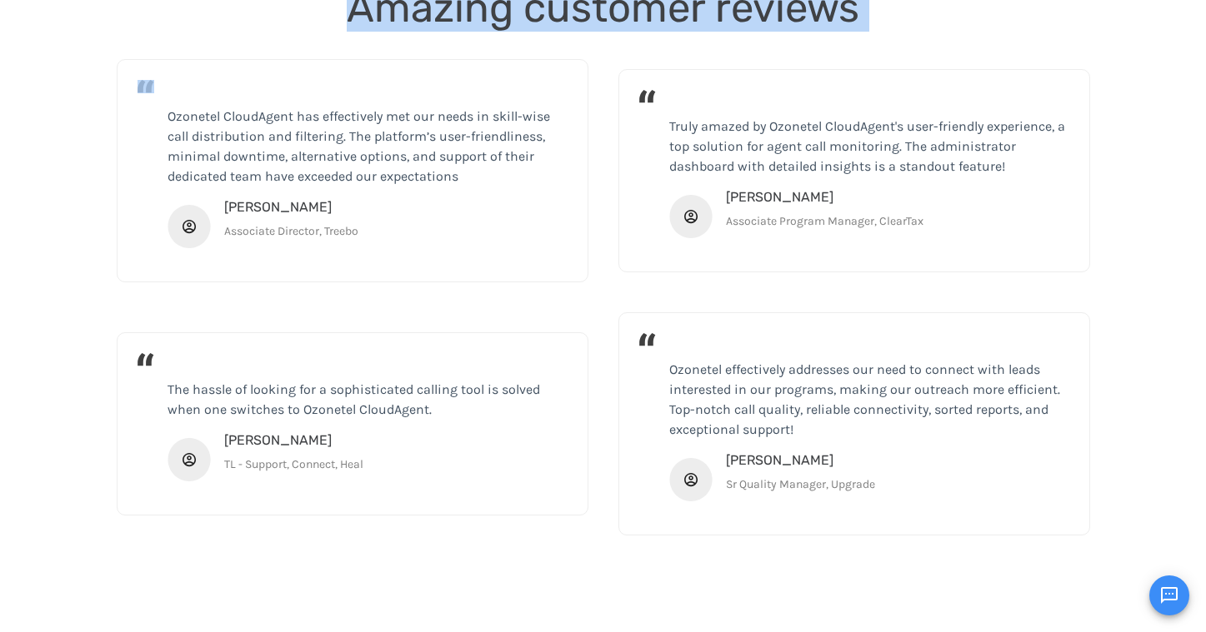
scroll to position [2751, 0]
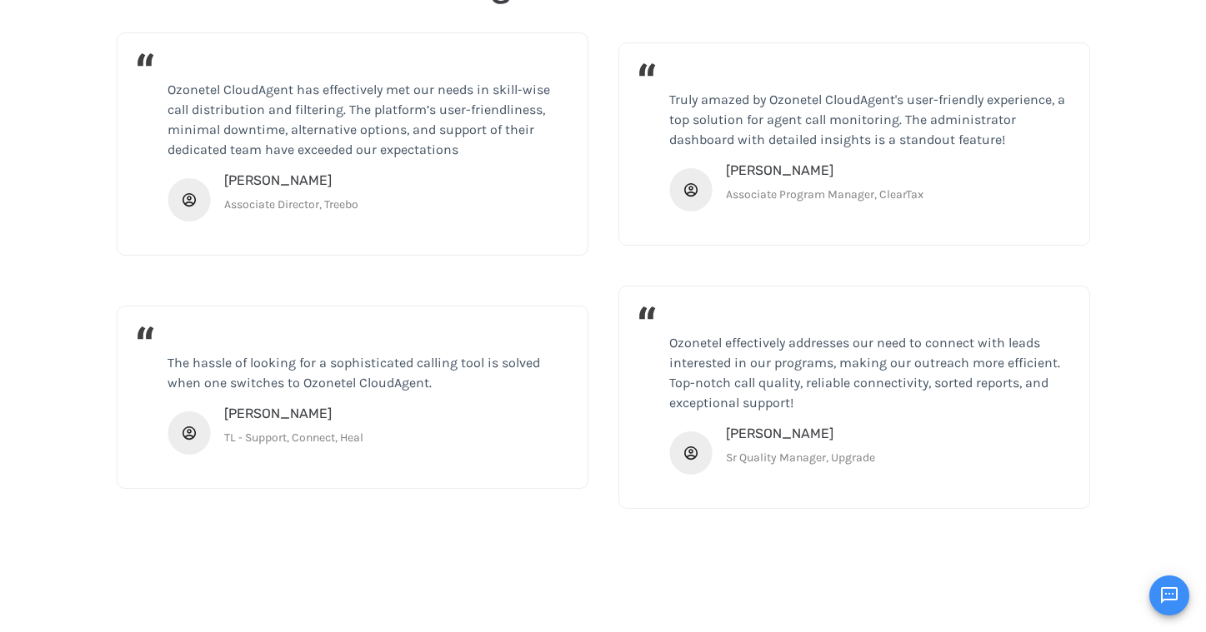
click at [809, 392] on p "Ozonetel effectively addresses our need to connect with leads interested in our…" at bounding box center [869, 373] width 400 height 80
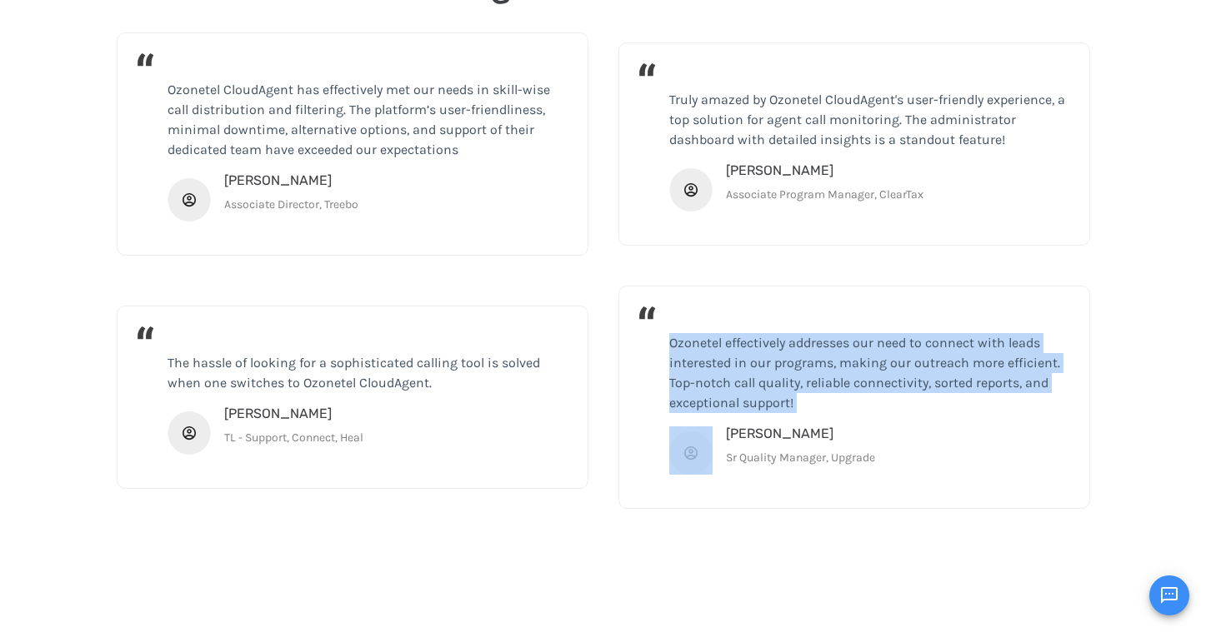
click at [809, 392] on p "Ozonetel effectively addresses our need to connect with leads interested in our…" at bounding box center [869, 373] width 400 height 80
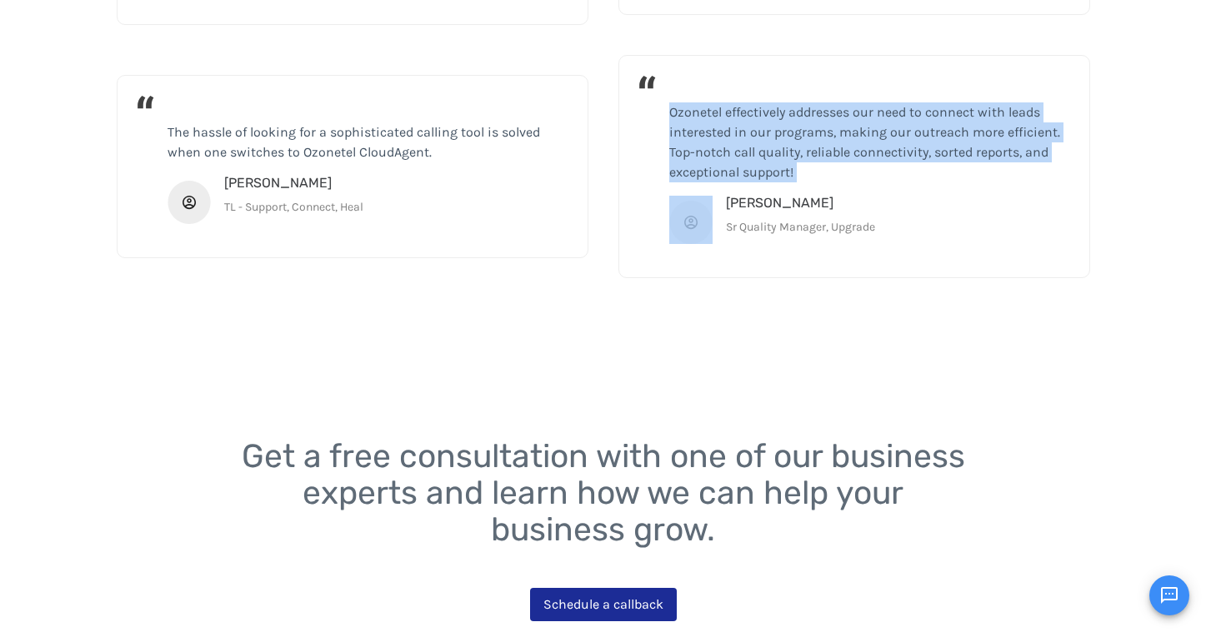
scroll to position [3096, 0]
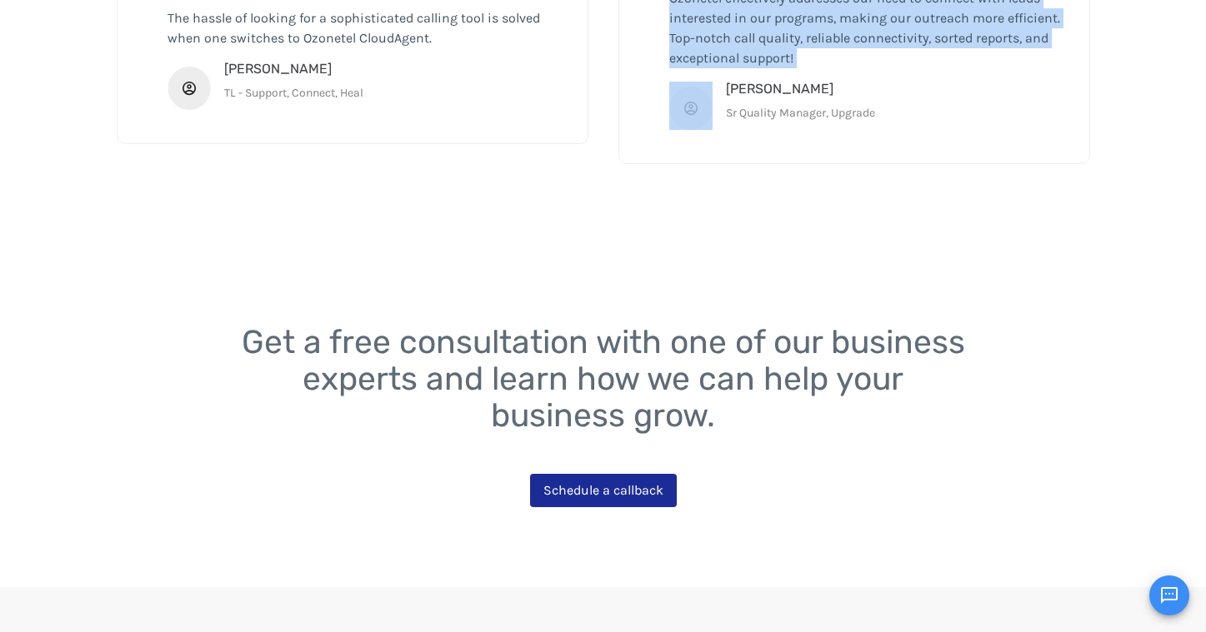
click at [809, 392] on span "Get a free consultation with one of our business experts and learn how we can h…" at bounding box center [607, 379] width 731 height 112
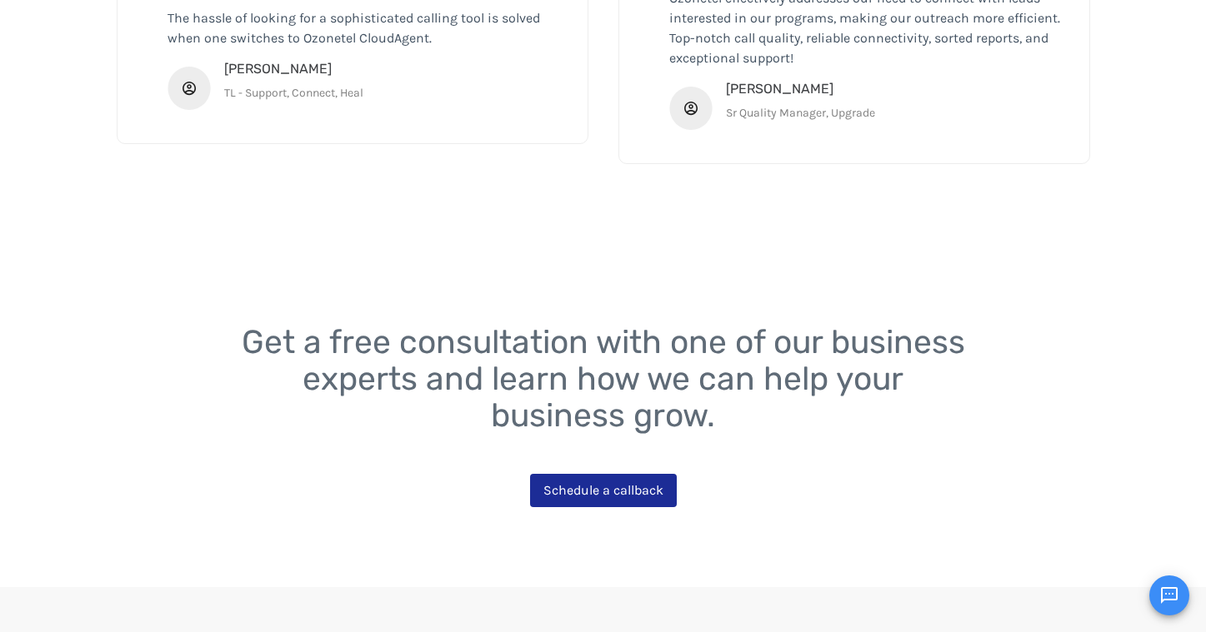
click at [809, 392] on span "Get a free consultation with one of our business experts and learn how we can h…" at bounding box center [607, 379] width 731 height 112
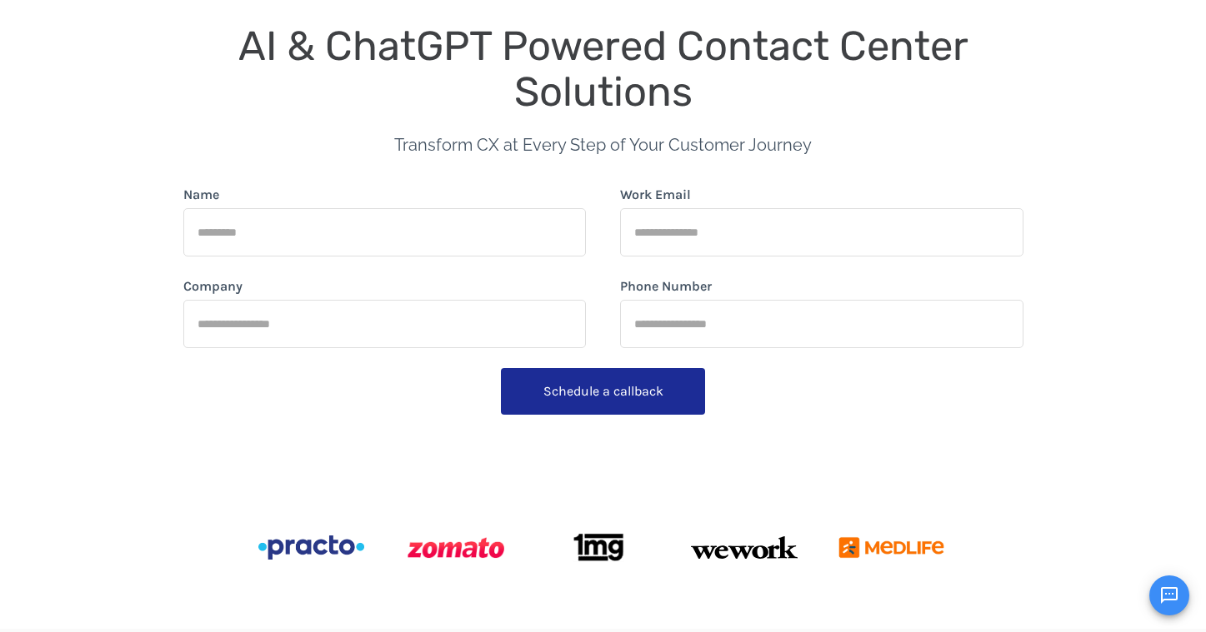
scroll to position [0, 0]
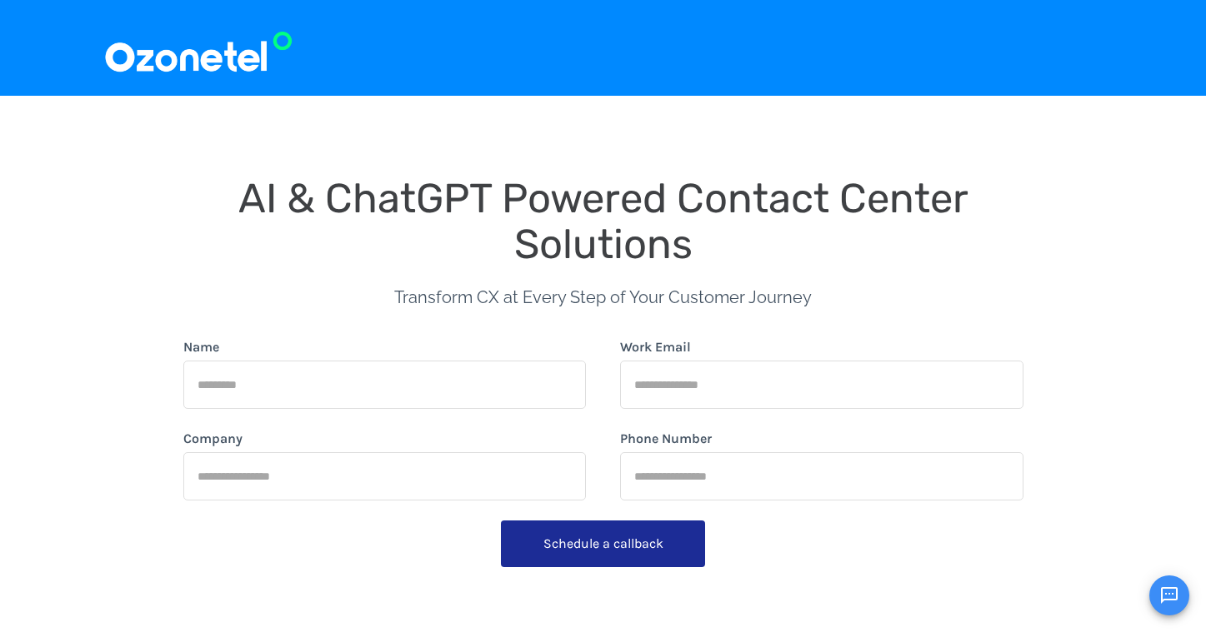
click at [784, 212] on span "AI & ChatGPT Powered Contact Center Solutions" at bounding box center [608, 221] width 740 height 94
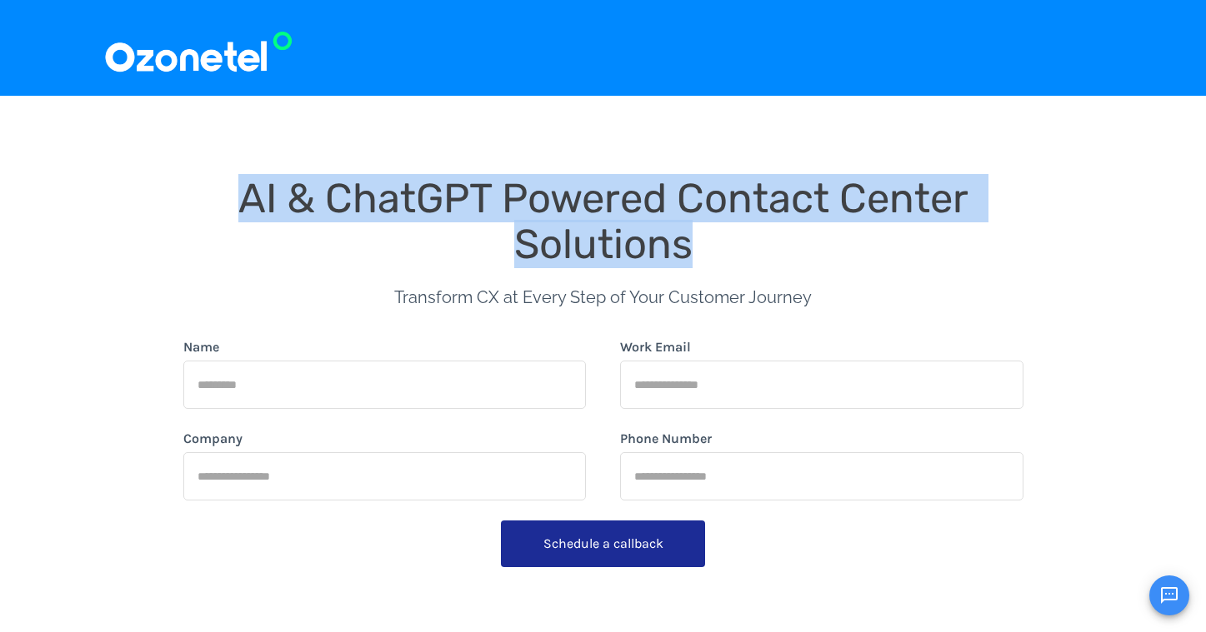
click at [784, 212] on span "AI & ChatGPT Powered Contact Center Solutions" at bounding box center [608, 221] width 740 height 94
click at [762, 232] on div "AI & ChatGPT Powered Contact Center Solutions" at bounding box center [603, 222] width 840 height 92
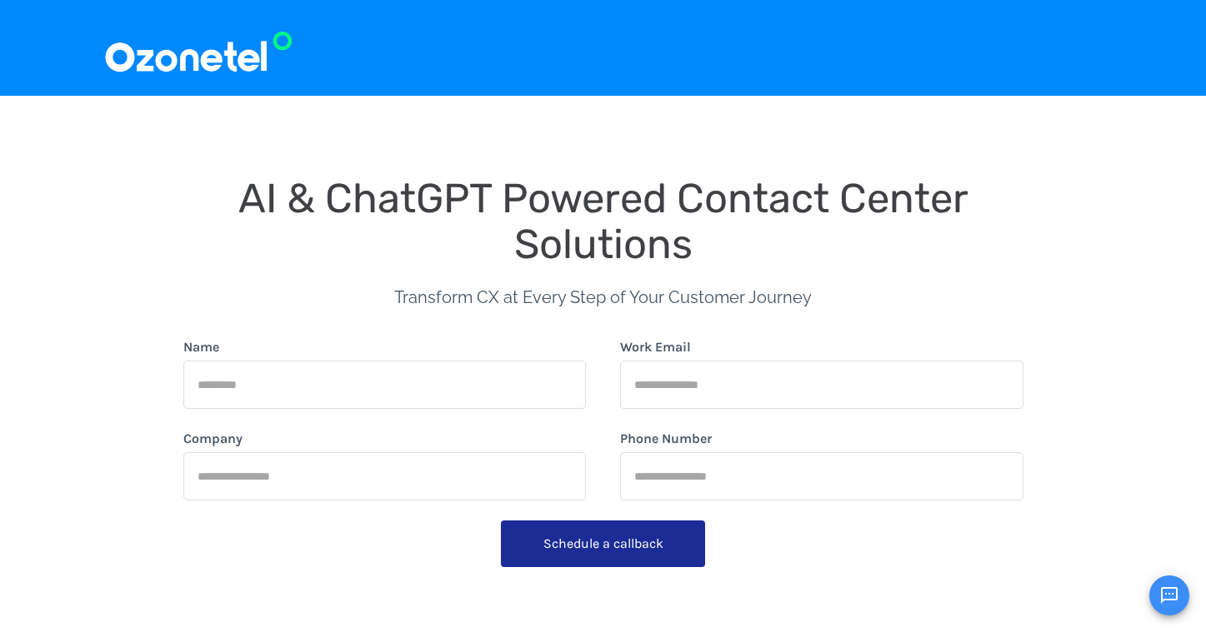
click at [762, 217] on span "AI & ChatGPT Powered Contact Center Solutions" at bounding box center [608, 221] width 740 height 94
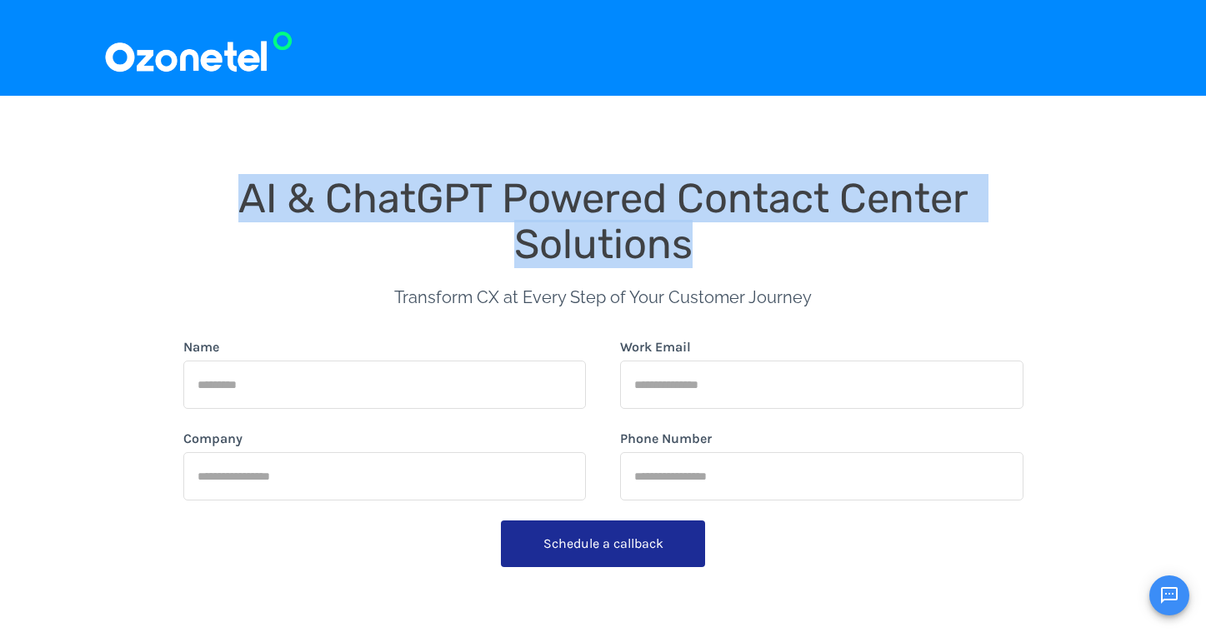
click at [761, 217] on span "AI & ChatGPT Powered Contact Center Solutions" at bounding box center [608, 221] width 740 height 94
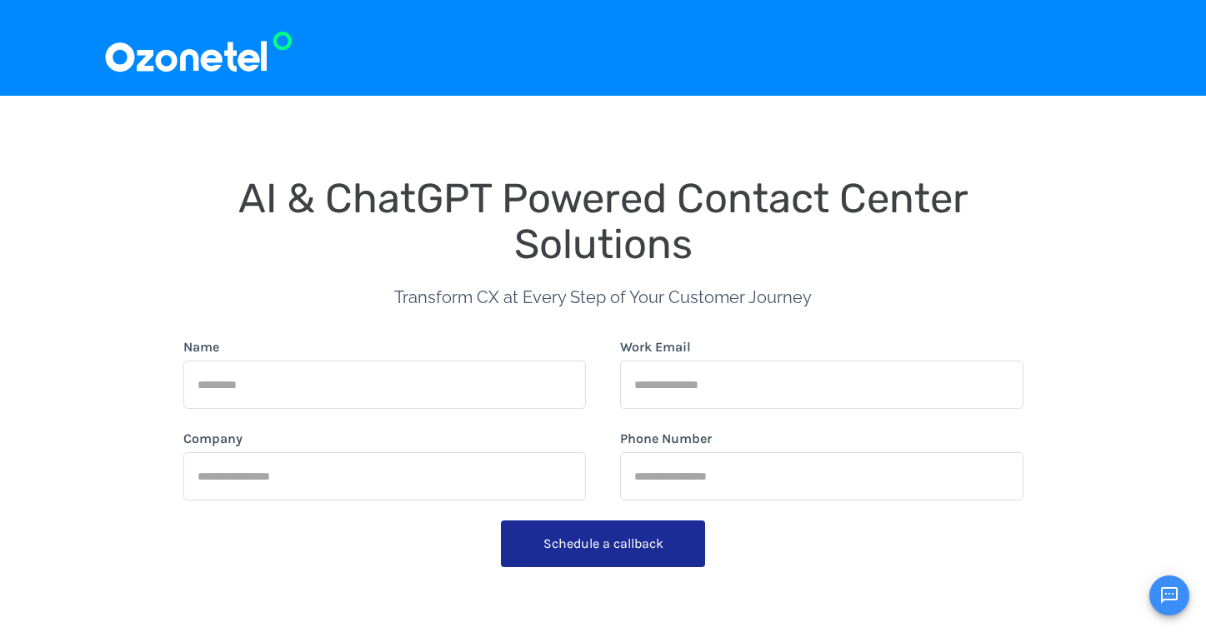
click at [800, 296] on span "Transform CX at Every Step of Your Customer Journey" at bounding box center [602, 297] width 417 height 20
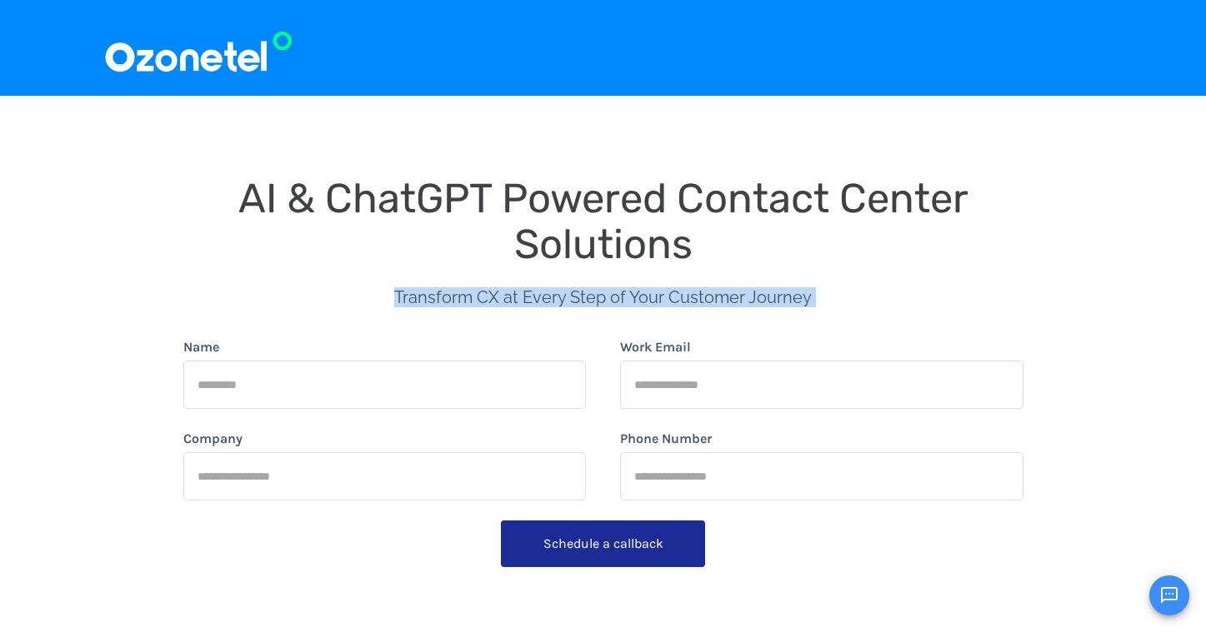
click at [800, 296] on span "Transform CX at Every Step of Your Customer Journey" at bounding box center [602, 297] width 417 height 20
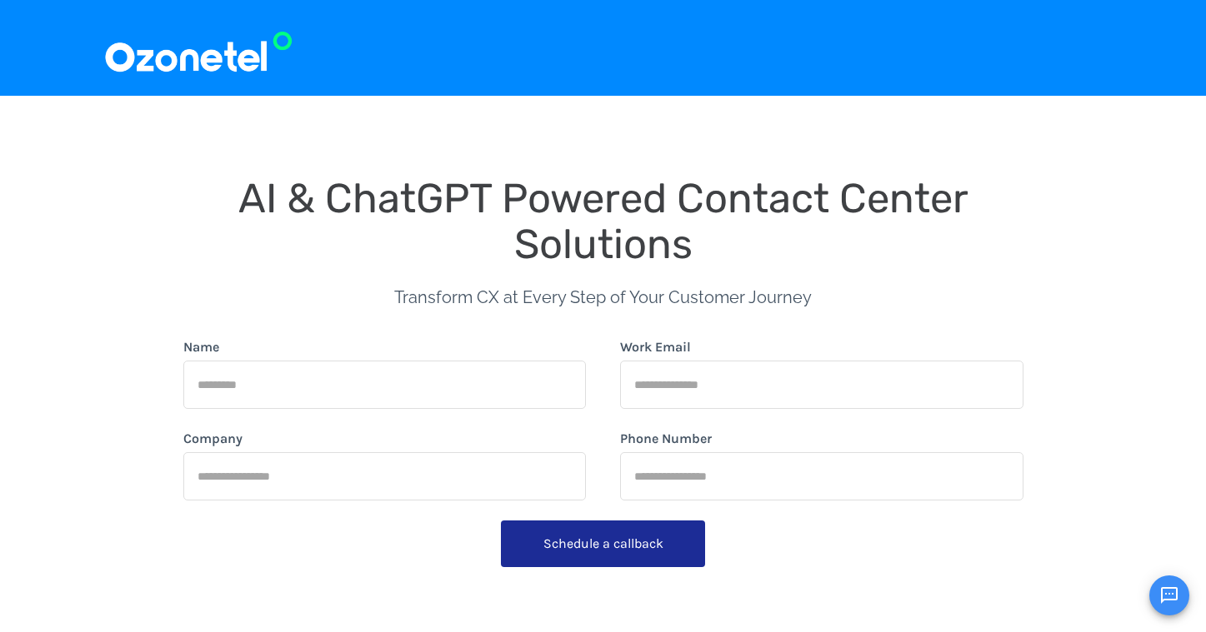
click at [726, 213] on span "AI & ChatGPT Powered Contact Center Solutions" at bounding box center [608, 221] width 740 height 94
click at [726, 212] on span "AI & ChatGPT Powered Contact Center Solutions" at bounding box center [608, 221] width 740 height 94
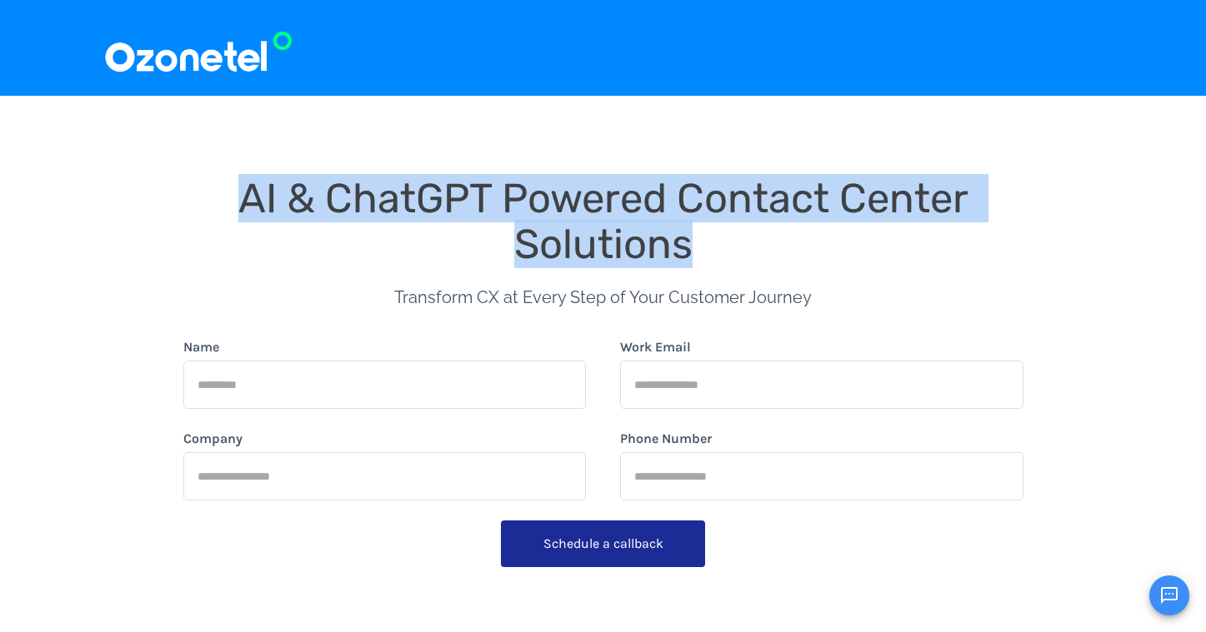
click at [726, 212] on span "AI & ChatGPT Powered Contact Center Solutions" at bounding box center [608, 221] width 740 height 94
click at [724, 267] on div "Transform CX at Every Step of Your Customer Journey" at bounding box center [602, 302] width 417 height 70
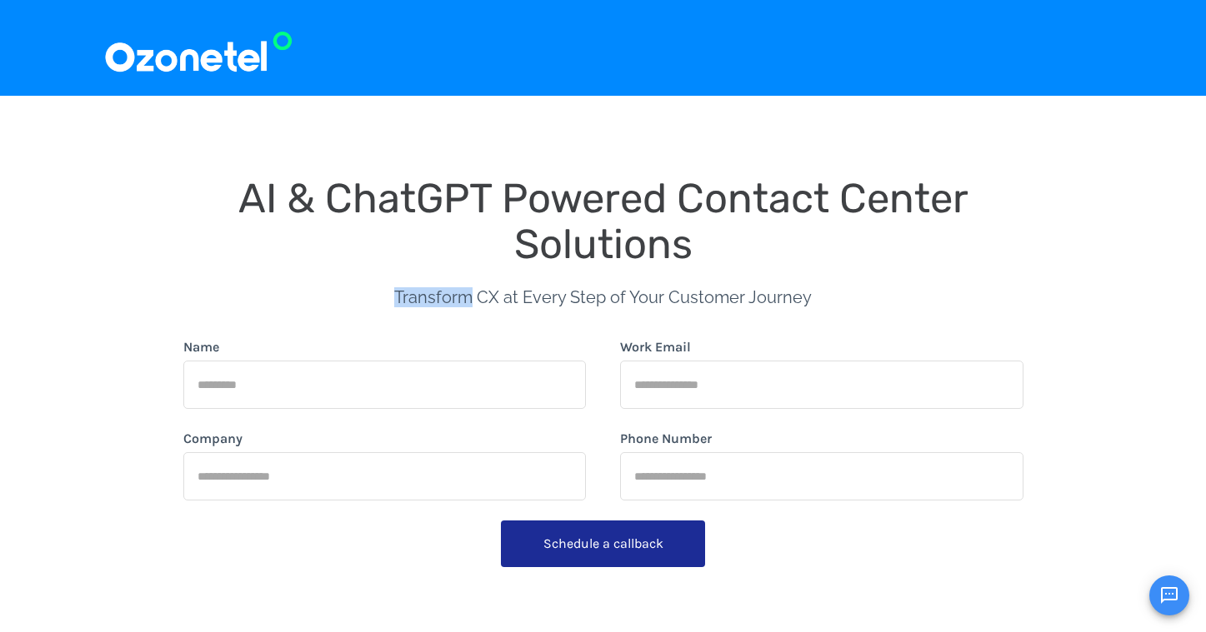
click at [724, 267] on div "Transform CX at Every Step of Your Customer Journey" at bounding box center [602, 302] width 417 height 70
click at [669, 231] on span "AI & ChatGPT Powered Contact Center Solutions" at bounding box center [608, 221] width 740 height 94
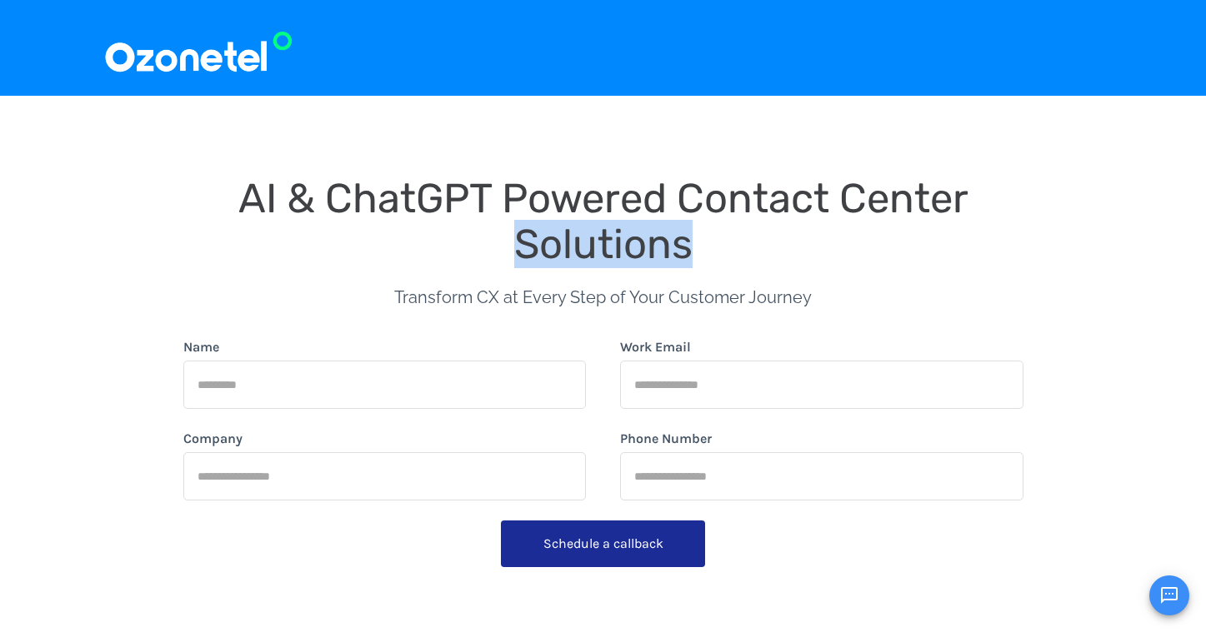
click at [669, 230] on span "AI & ChatGPT Powered Contact Center Solutions" at bounding box center [608, 221] width 740 height 94
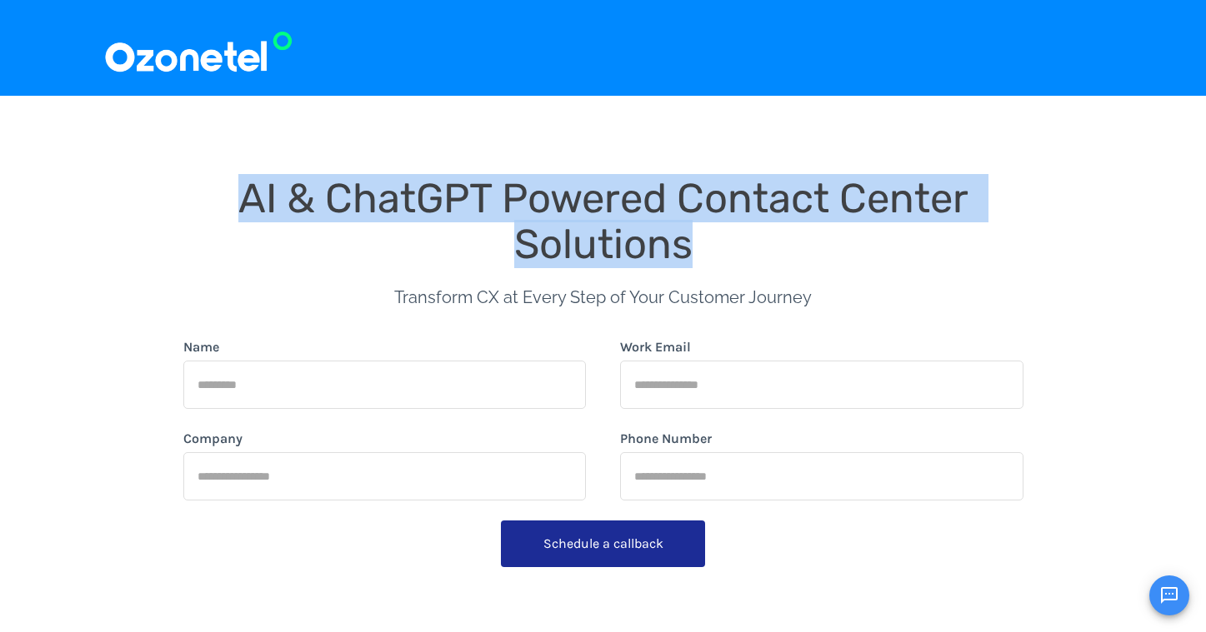
click at [669, 230] on span "AI & ChatGPT Powered Contact Center Solutions" at bounding box center [608, 221] width 740 height 94
click at [697, 200] on span "AI & ChatGPT Powered Contact Center Solutions" at bounding box center [608, 221] width 740 height 94
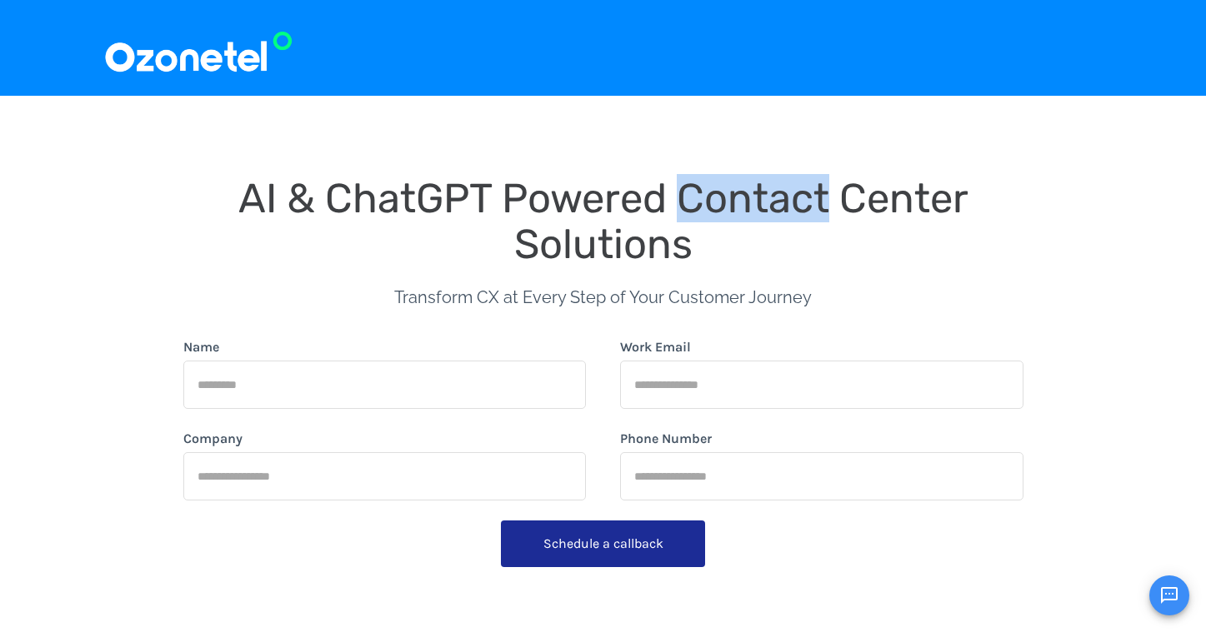
click at [697, 200] on span "AI & ChatGPT Powered Contact Center Solutions" at bounding box center [608, 221] width 740 height 94
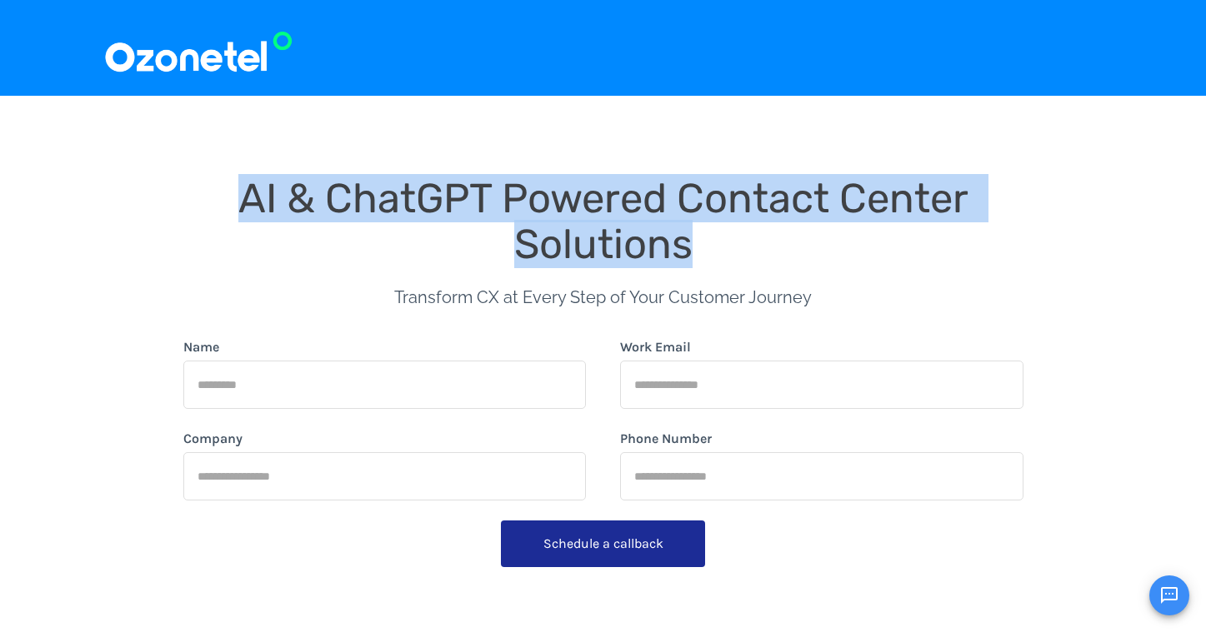
click at [678, 264] on span "AI & ChatGPT Powered Contact Center Solutions" at bounding box center [608, 221] width 740 height 94
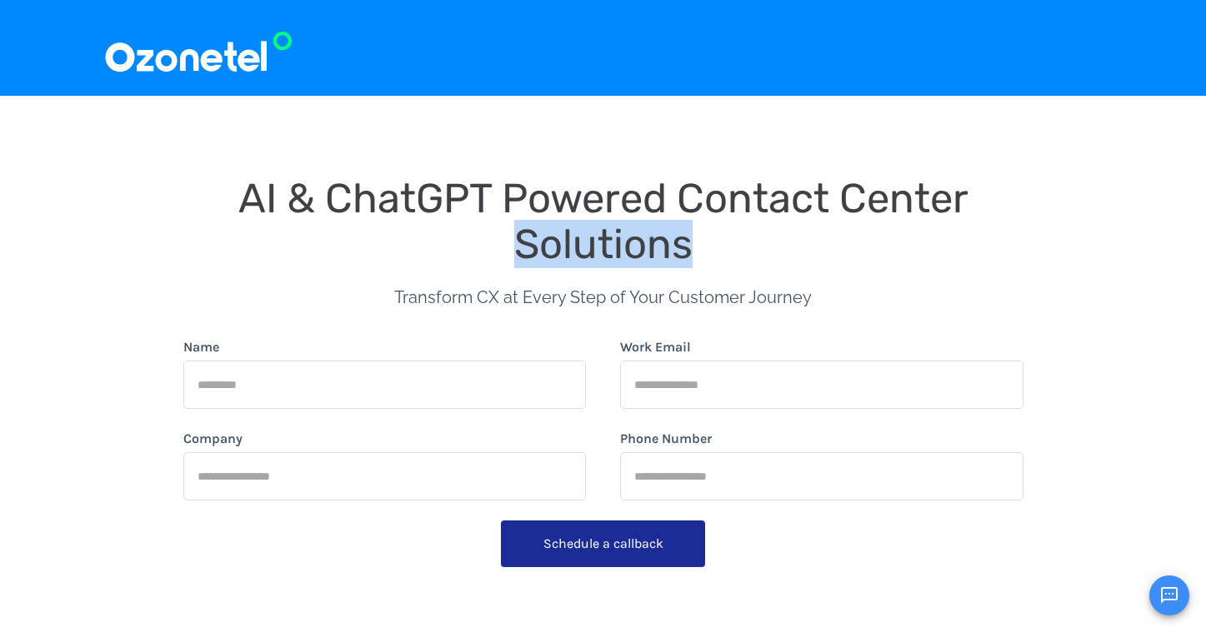
click at [678, 264] on span "AI & ChatGPT Powered Contact Center Solutions" at bounding box center [608, 221] width 740 height 94
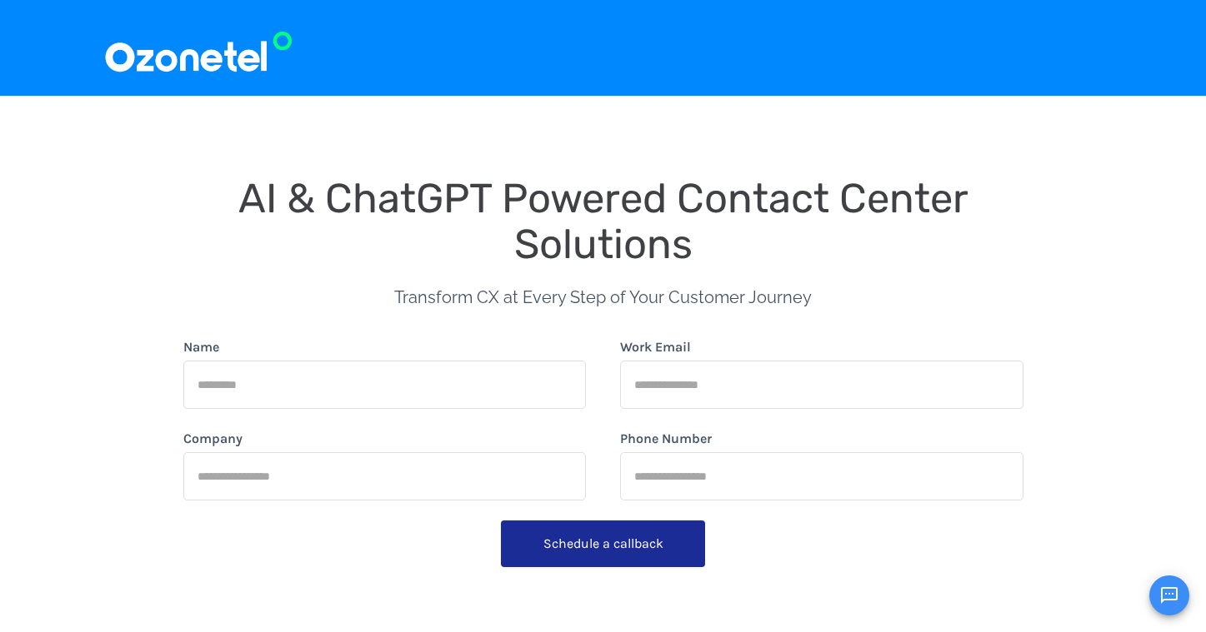
click at [761, 187] on span "AI & ChatGPT Powered Contact Center Solutions" at bounding box center [608, 221] width 740 height 94
click at [762, 187] on span "AI & ChatGPT Powered Contact Center Solutions" at bounding box center [608, 221] width 740 height 94
click at [664, 291] on span "Transform CX at Every Step of Your Customer Journey" at bounding box center [602, 297] width 417 height 20
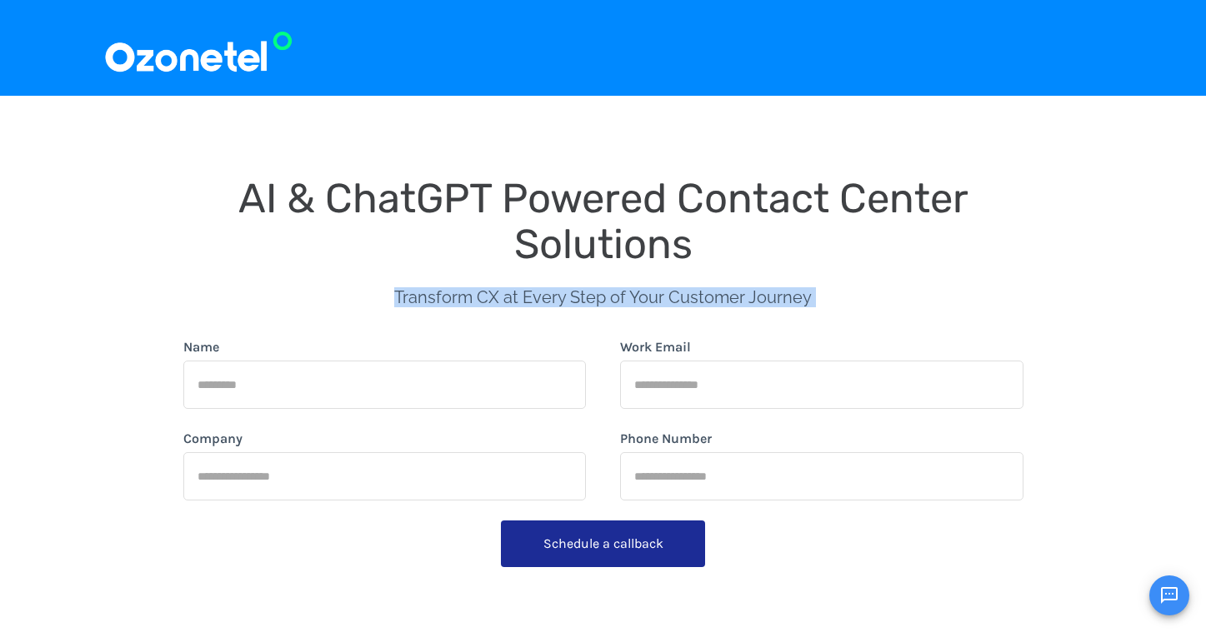
click at [664, 291] on span "Transform CX at Every Step of Your Customer Journey" at bounding box center [602, 297] width 417 height 20
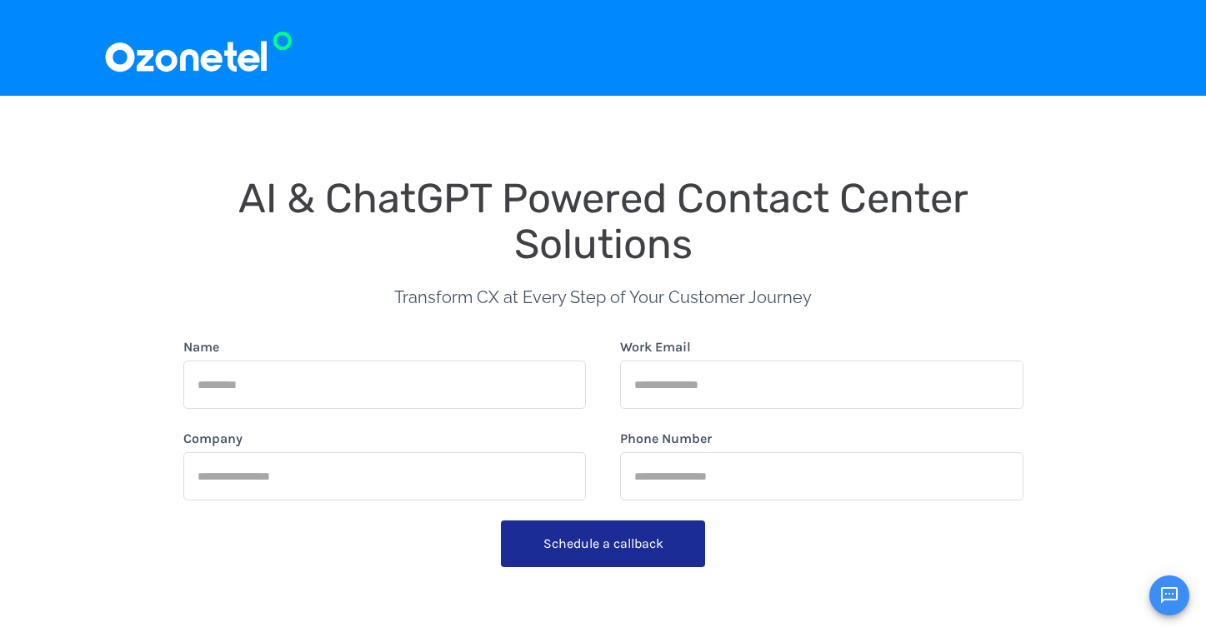
click at [622, 307] on div "Transform CX at Every Step of Your Customer Journey" at bounding box center [602, 302] width 417 height 70
click at [628, 297] on span "Transform CX at Every Step of Your Customer Journey" at bounding box center [602, 297] width 417 height 20
click at [617, 297] on span "Transform CX at Every Step of Your Customer Journey" at bounding box center [602, 297] width 417 height 20
click at [599, 302] on span "Transform CX at Every Step of Your Customer Journey" at bounding box center [602, 297] width 417 height 20
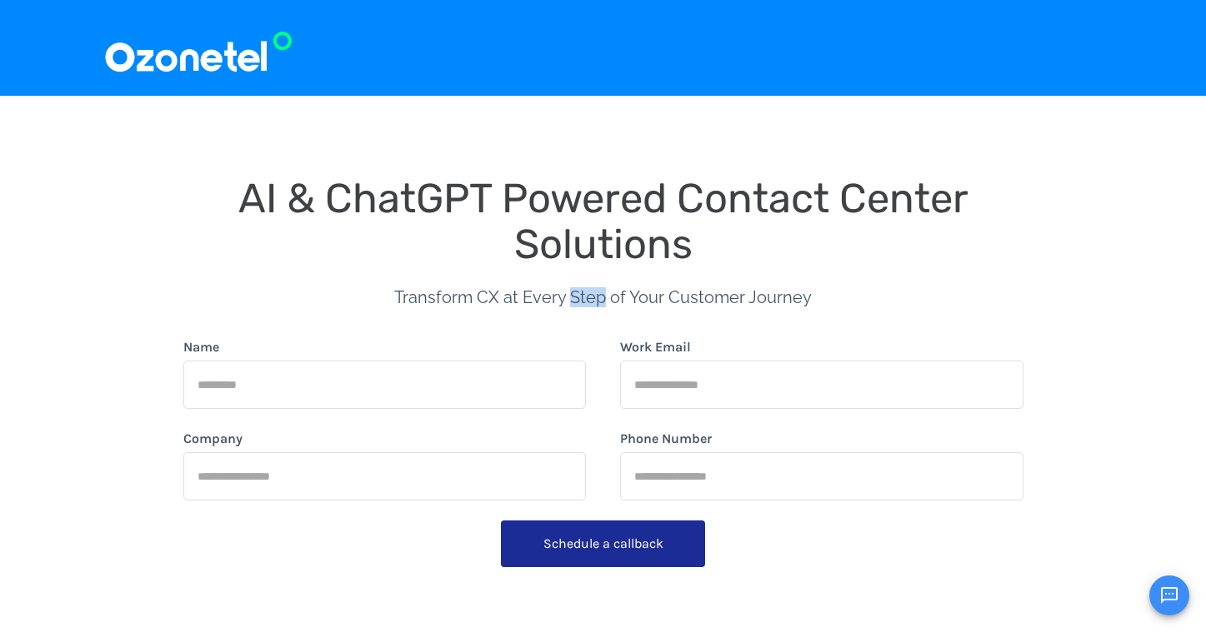
click at [599, 302] on span "Transform CX at Every Step of Your Customer Journey" at bounding box center [602, 297] width 417 height 20
click at [607, 297] on span "Transform CX at Every Step of Your Customer Journey" at bounding box center [602, 297] width 417 height 20
click at [551, 191] on span "AI & ChatGPT Powered Contact Center Solutions" at bounding box center [608, 221] width 740 height 94
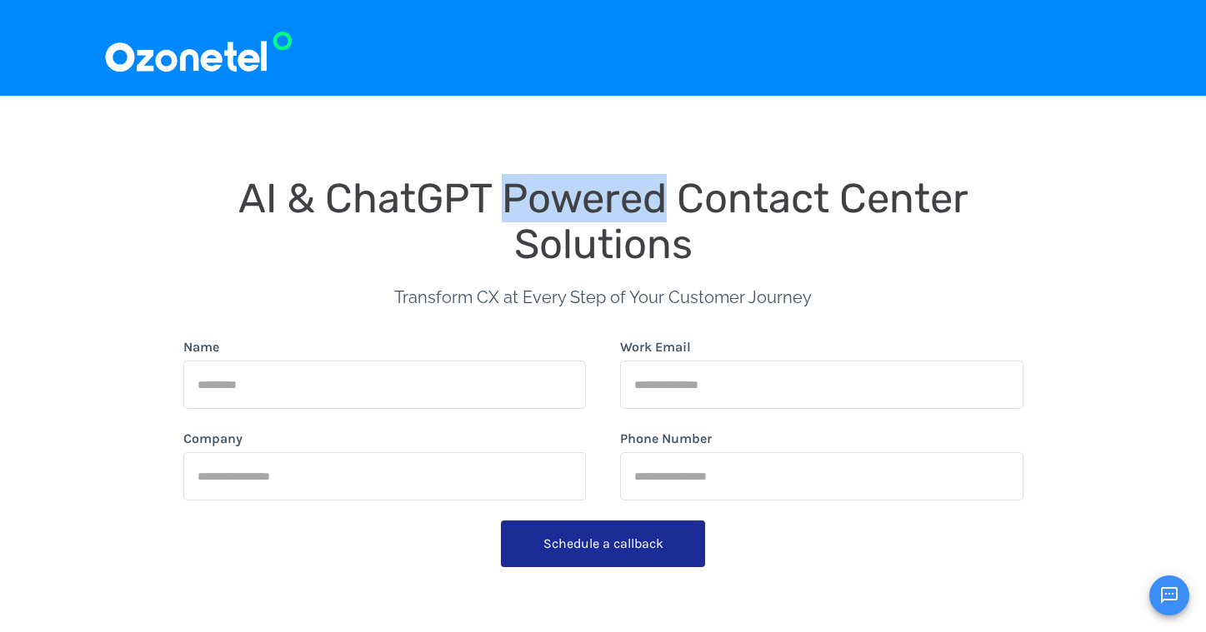
click at [409, 192] on span "AI & ChatGPT Powered Contact Center Solutions" at bounding box center [608, 221] width 740 height 94
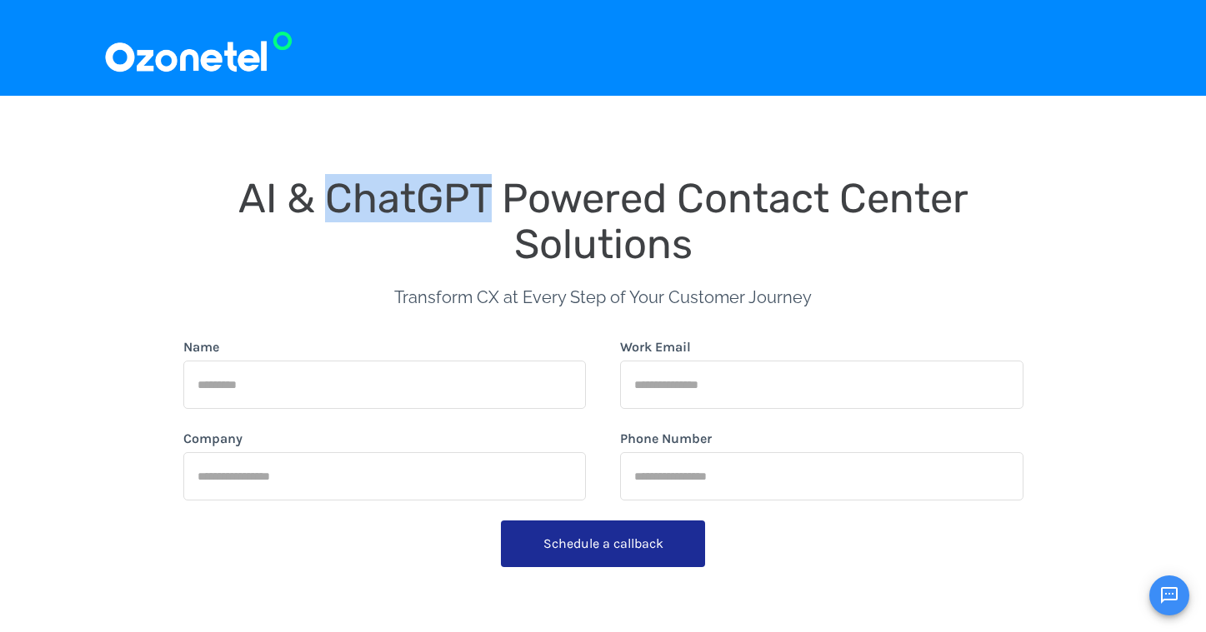
click at [409, 192] on span "AI & ChatGPT Powered Contact Center Solutions" at bounding box center [608, 221] width 740 height 94
click at [597, 191] on span "AI & ChatGPT Powered Contact Center Solutions" at bounding box center [608, 221] width 740 height 94
click at [725, 188] on span "AI & ChatGPT Powered Contact Center Solutions" at bounding box center [608, 221] width 740 height 94
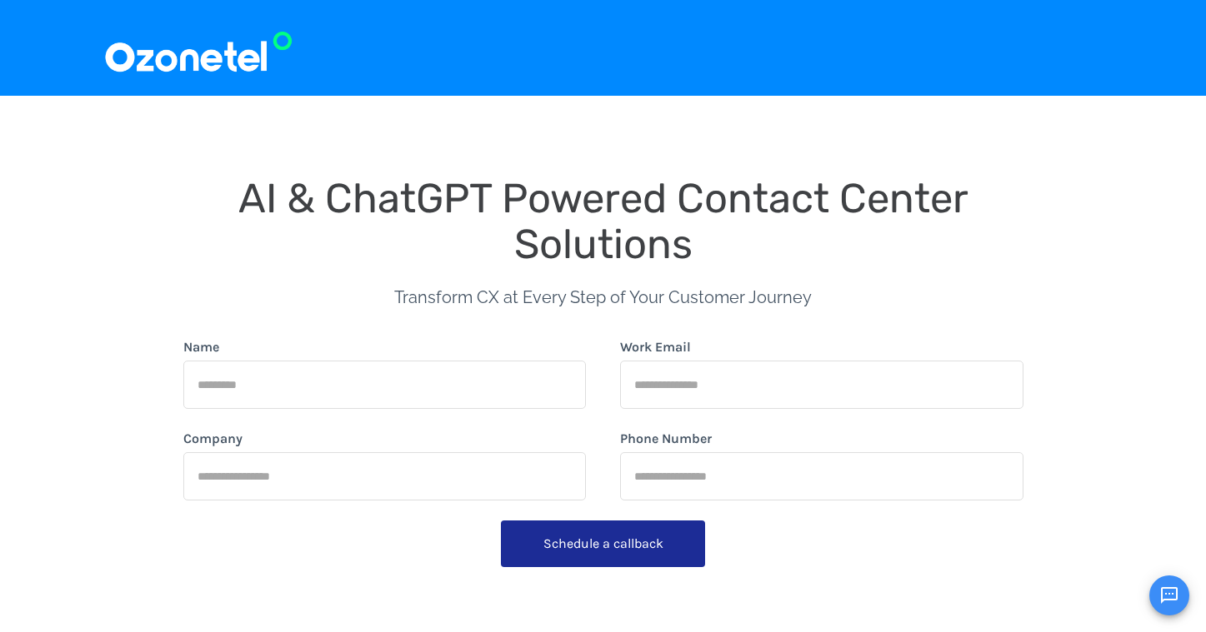
click at [585, 198] on span "AI & ChatGPT Powered Contact Center Solutions" at bounding box center [608, 221] width 740 height 94
click at [786, 190] on span "AI & ChatGPT Powered Contact Center Solutions" at bounding box center [608, 221] width 740 height 94
click at [536, 190] on span "AI & ChatGPT Powered Contact Center Solutions" at bounding box center [608, 221] width 740 height 94
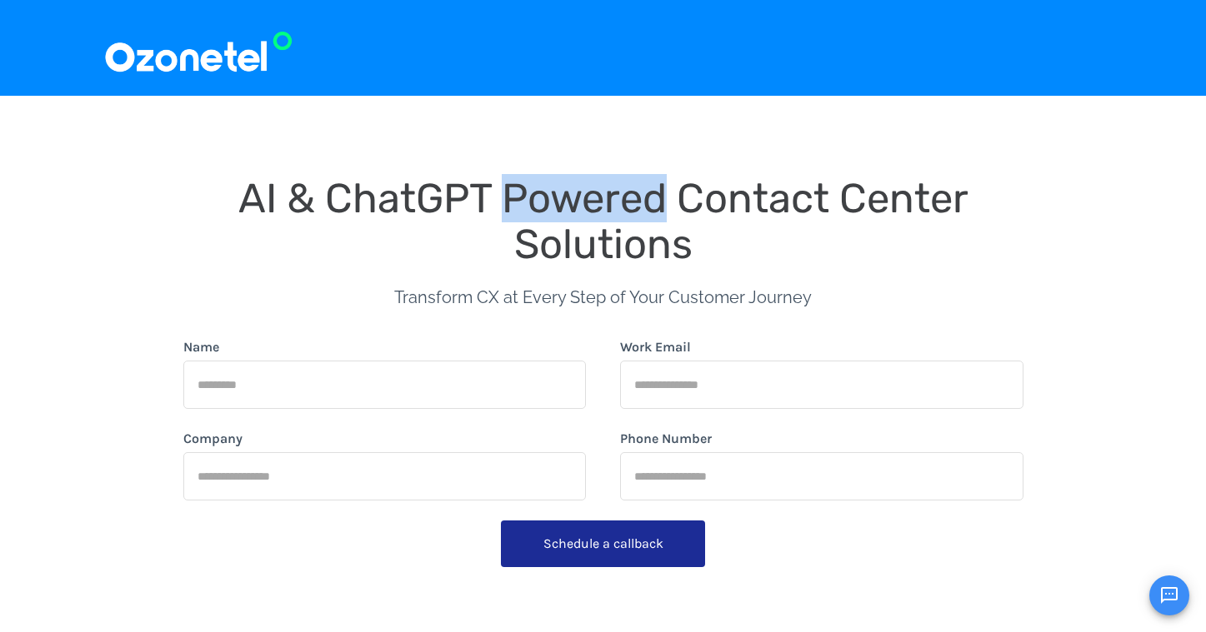
click at [536, 189] on span "AI & ChatGPT Powered Contact Center Solutions" at bounding box center [608, 221] width 740 height 94
click at [733, 177] on span "AI & ChatGPT Powered Contact Center Solutions" at bounding box center [608, 221] width 740 height 94
click at [736, 199] on span "AI & ChatGPT Powered Contact Center Solutions" at bounding box center [608, 221] width 740 height 94
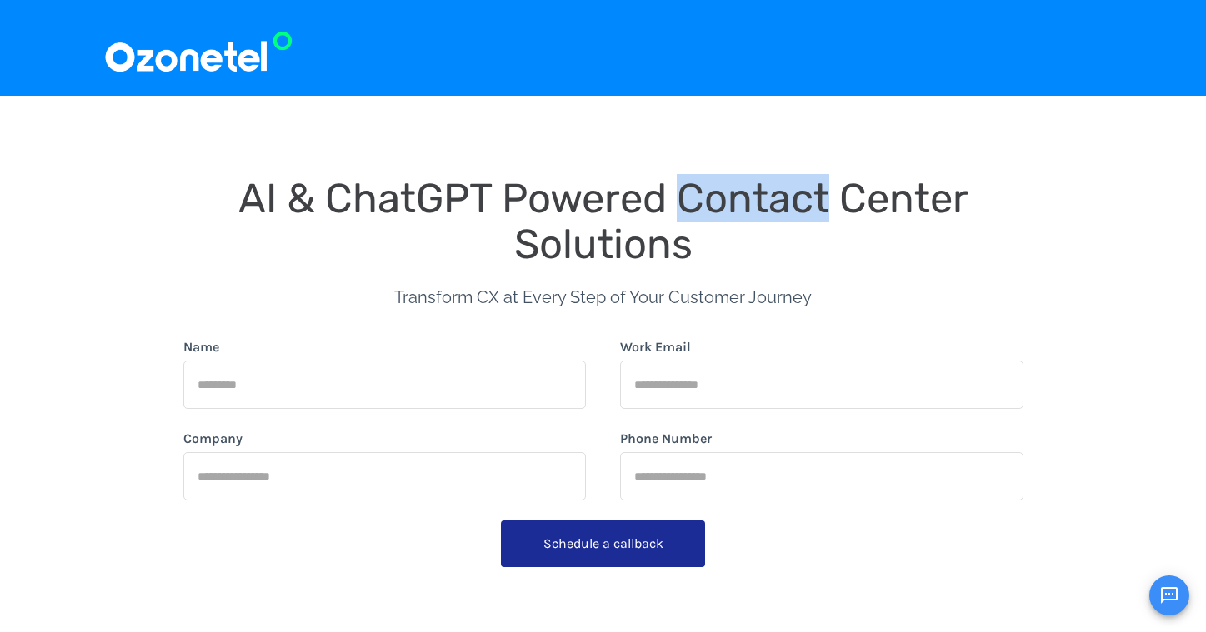
drag, startPoint x: 736, startPoint y: 199, endPoint x: 648, endPoint y: 200, distance: 87.5
click at [736, 199] on span "AI & ChatGPT Powered Contact Center Solutions" at bounding box center [608, 221] width 740 height 94
click at [487, 188] on span "AI & ChatGPT Powered Contact Center Solutions" at bounding box center [608, 221] width 740 height 94
click at [560, 194] on span "AI & ChatGPT Powered Contact Center Solutions" at bounding box center [608, 221] width 740 height 94
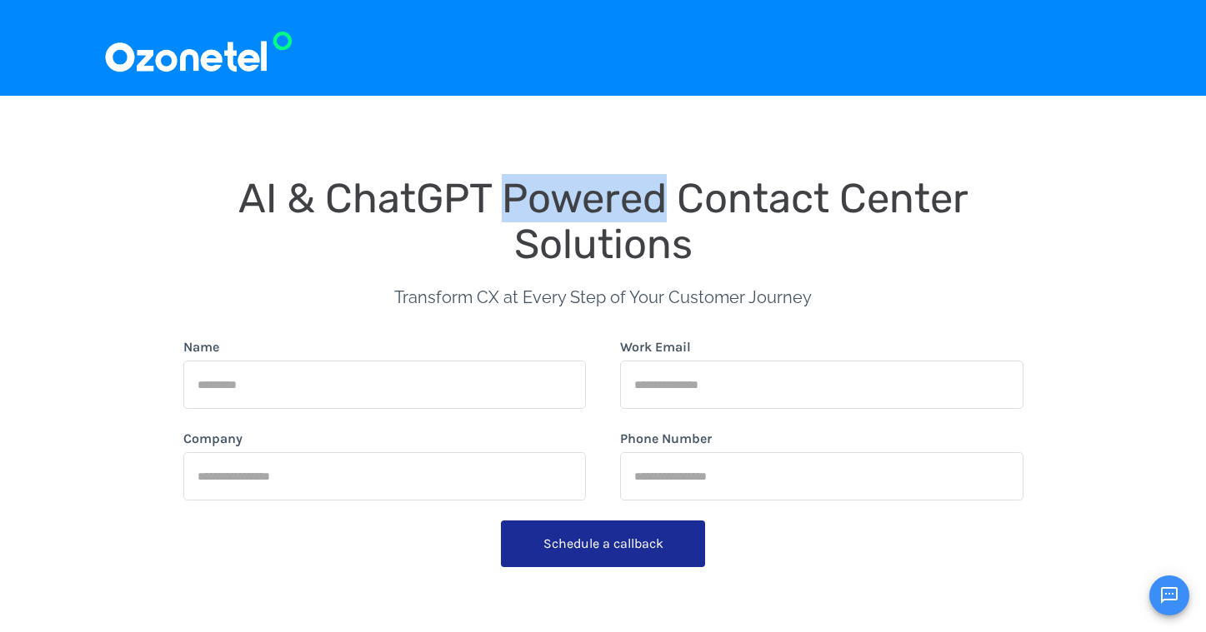
click at [560, 194] on span "AI & ChatGPT Powered Contact Center Solutions" at bounding box center [608, 221] width 740 height 94
click at [831, 167] on div "AI & ChatGPT Powered Contact Center Solutions Transform CX at Every Step of You…" at bounding box center [603, 471] width 866 height 619
click at [801, 201] on span "AI & ChatGPT Powered Contact Center Solutions" at bounding box center [608, 221] width 740 height 94
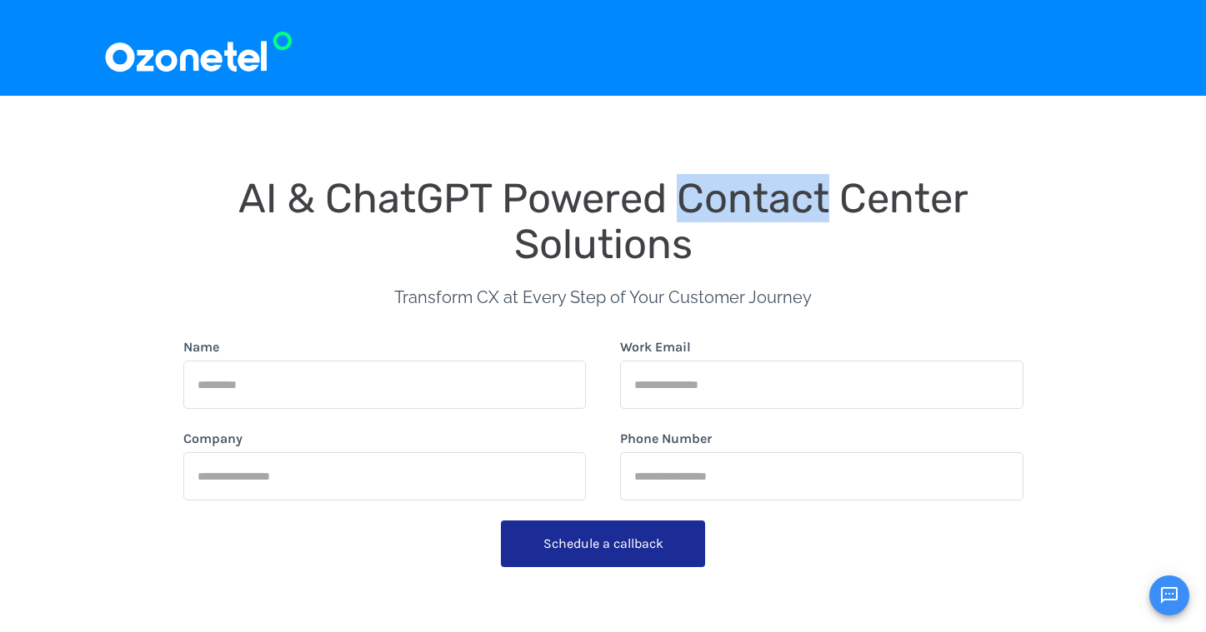
click at [801, 201] on span "AI & ChatGPT Powered Contact Center Solutions" at bounding box center [608, 221] width 740 height 94
click at [527, 194] on span "AI & ChatGPT Powered Contact Center Solutions" at bounding box center [608, 221] width 740 height 94
click at [458, 182] on span "AI & ChatGPT Powered Contact Center Solutions" at bounding box center [608, 221] width 740 height 94
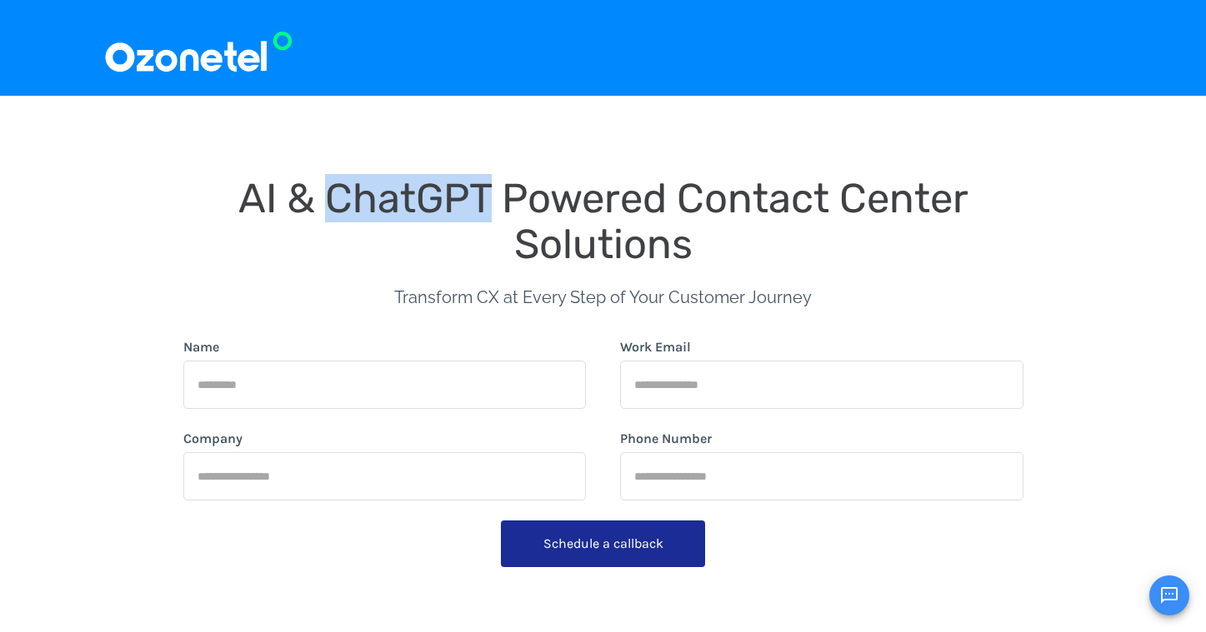
click at [458, 182] on span "AI & ChatGPT Powered Contact Center Solutions" at bounding box center [608, 221] width 740 height 94
click at [549, 277] on div "Transform CX at Every Step of Your Customer Journey" at bounding box center [602, 302] width 417 height 70
click at [575, 236] on span "AI & ChatGPT Powered Contact Center Solutions" at bounding box center [608, 221] width 740 height 94
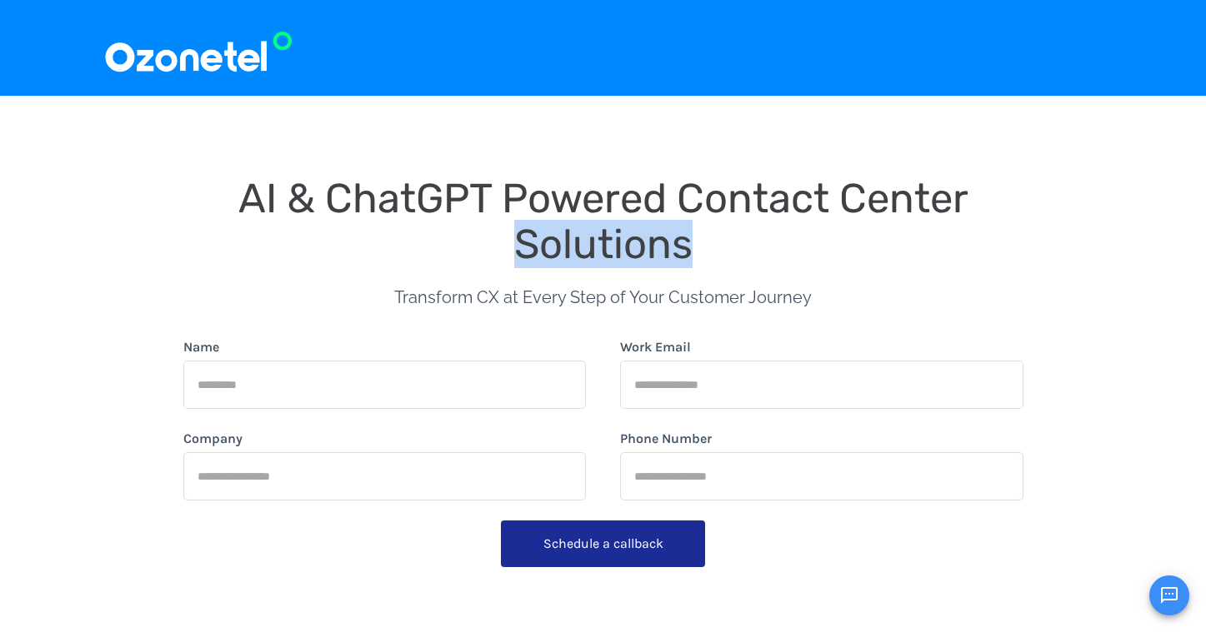
click at [575, 236] on span "AI & ChatGPT Powered Contact Center Solutions" at bounding box center [608, 221] width 740 height 94
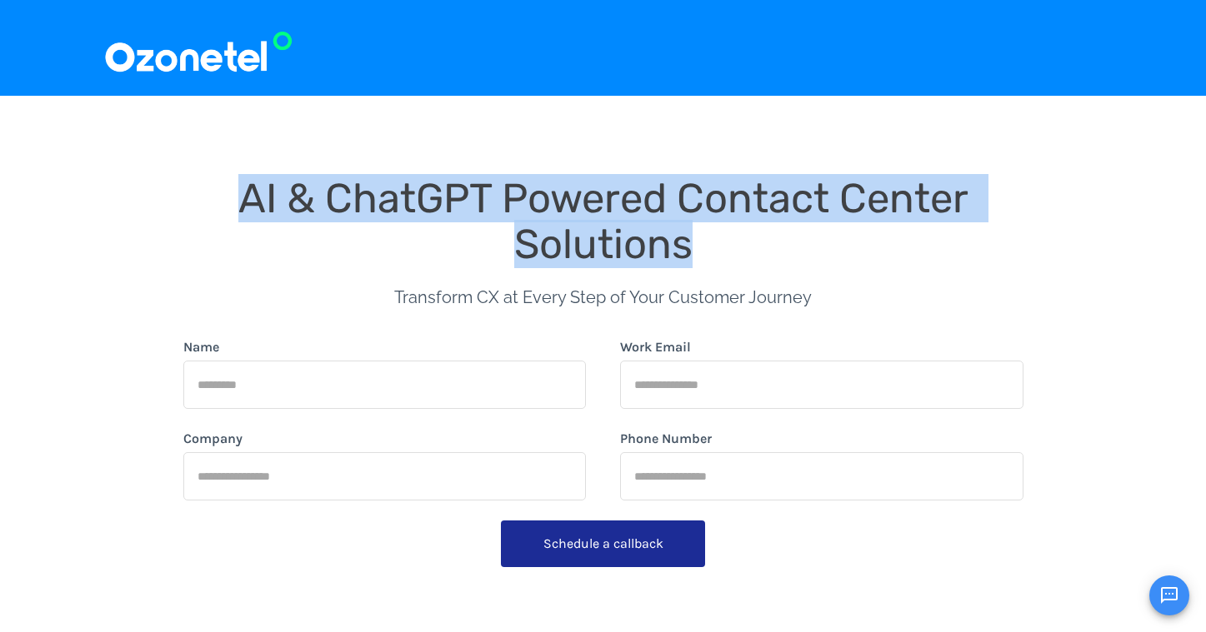
click at [575, 236] on span "AI & ChatGPT Powered Contact Center Solutions" at bounding box center [608, 221] width 740 height 94
click at [580, 207] on span "AI & ChatGPT Powered Contact Center Solutions" at bounding box center [608, 221] width 740 height 94
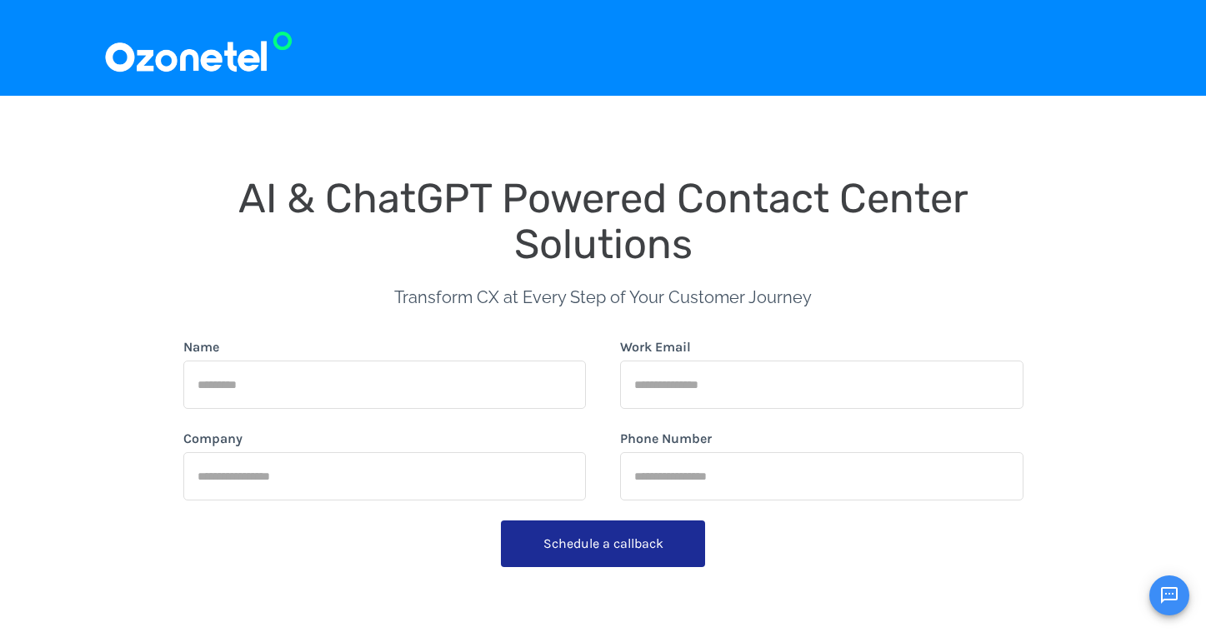
click at [580, 207] on span "AI & ChatGPT Powered Contact Center Solutions" at bounding box center [608, 221] width 740 height 94
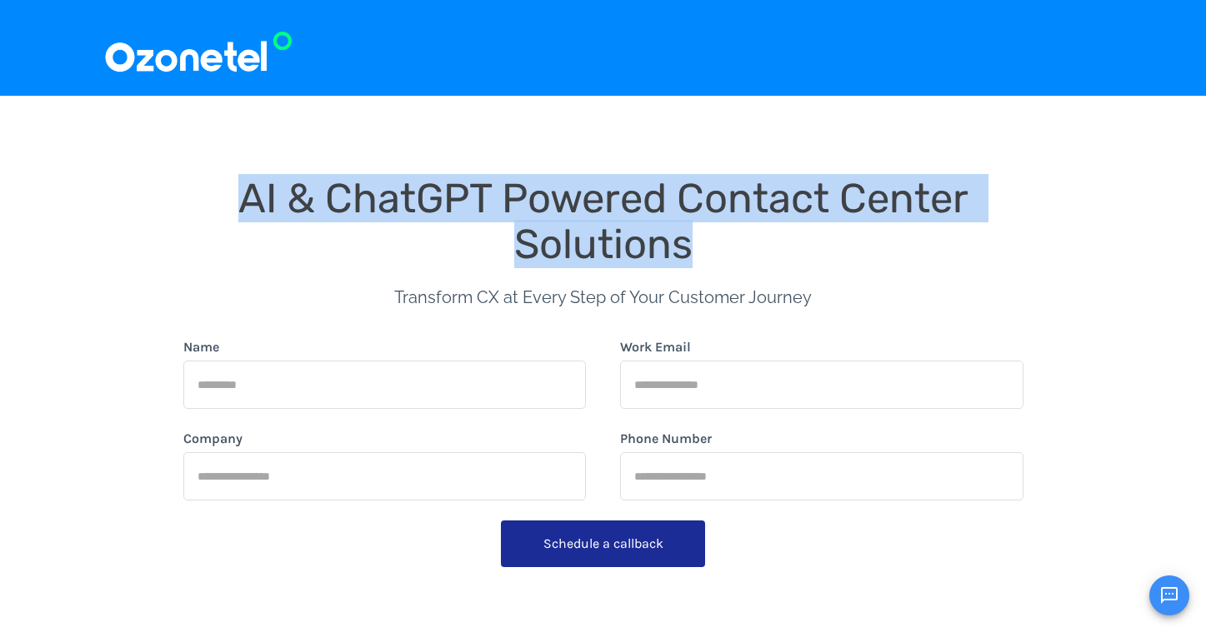
click at [815, 191] on span "AI & ChatGPT Powered Contact Center Solutions" at bounding box center [608, 221] width 740 height 94
